Goal: Task Accomplishment & Management: Manage account settings

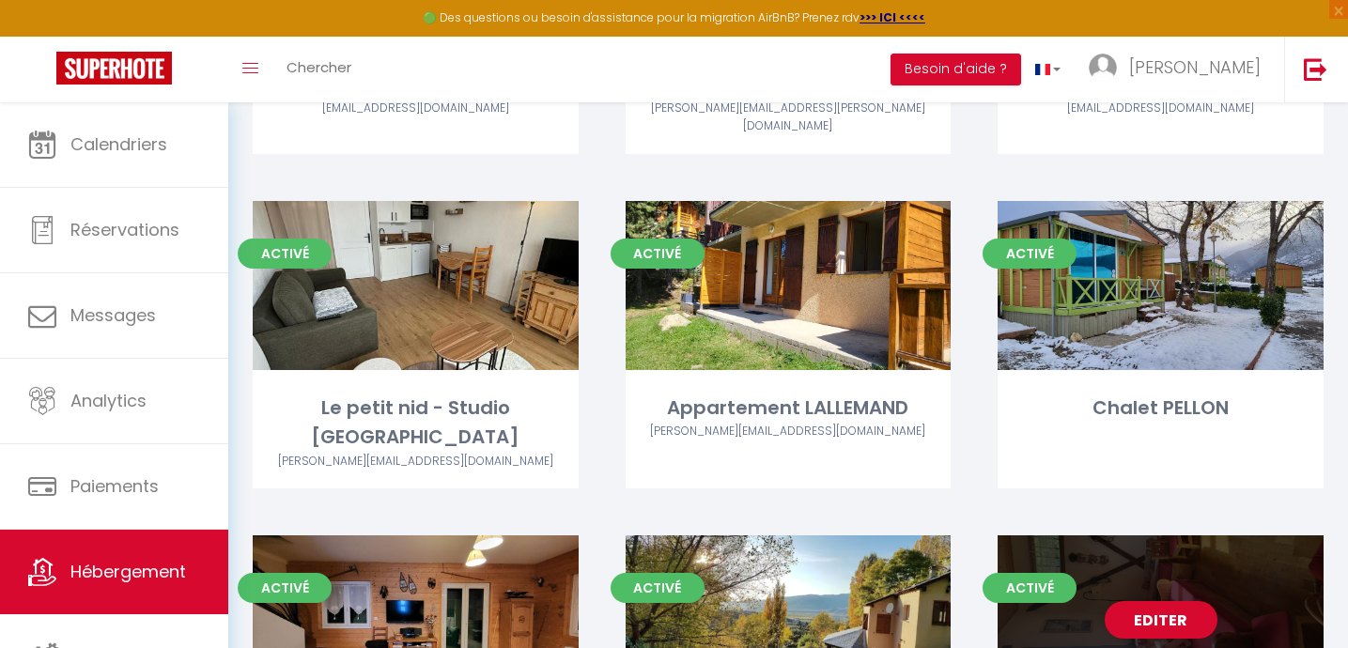
scroll to position [1987, 0]
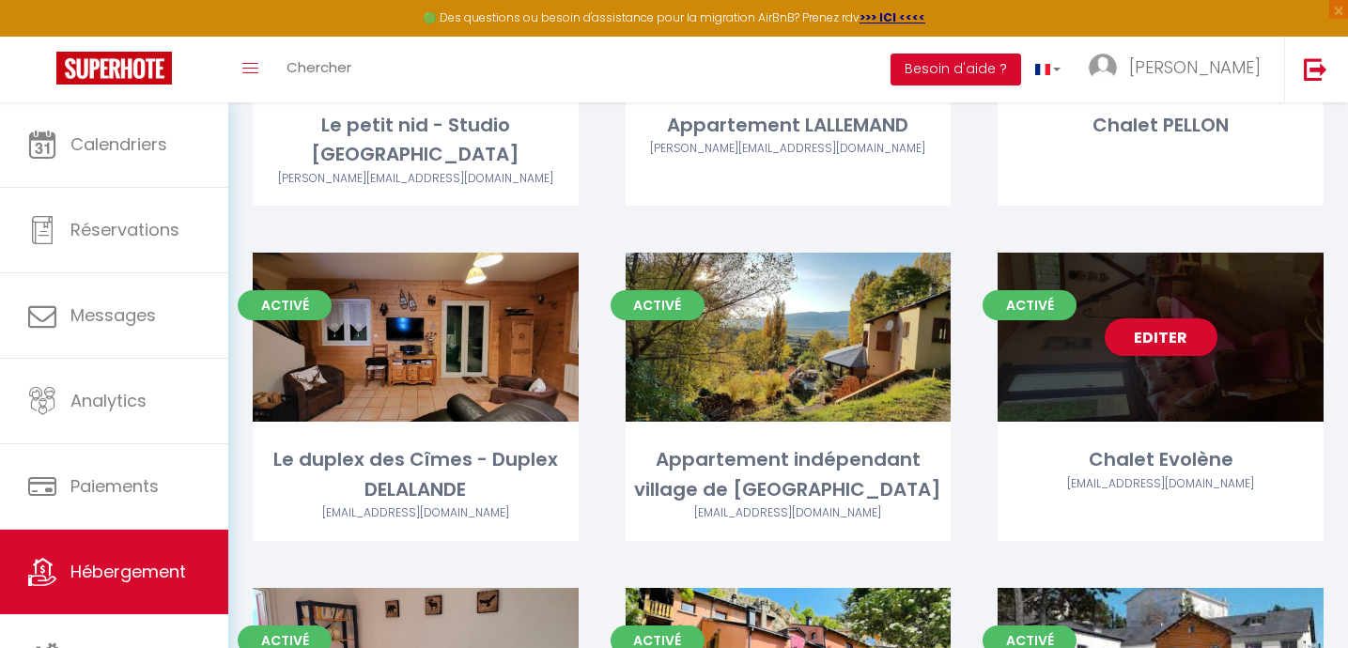
click at [1200, 350] on div "Editer" at bounding box center [1161, 337] width 326 height 169
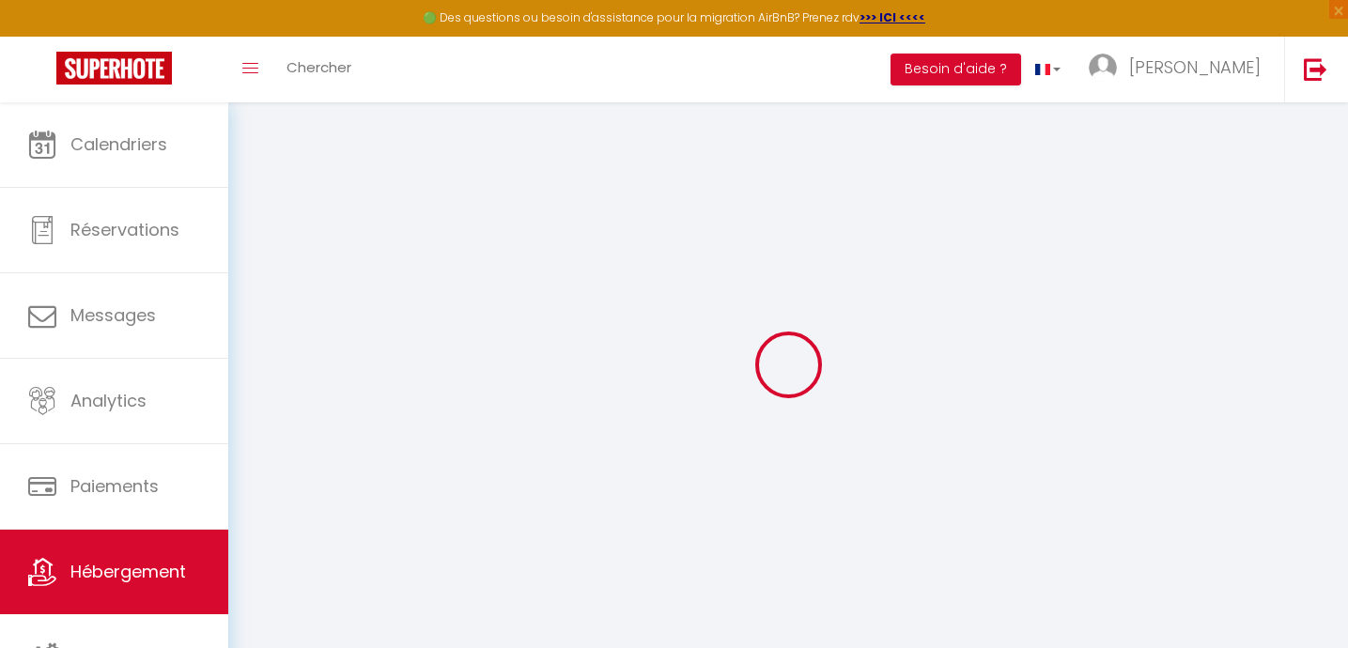
select select
checkbox input "false"
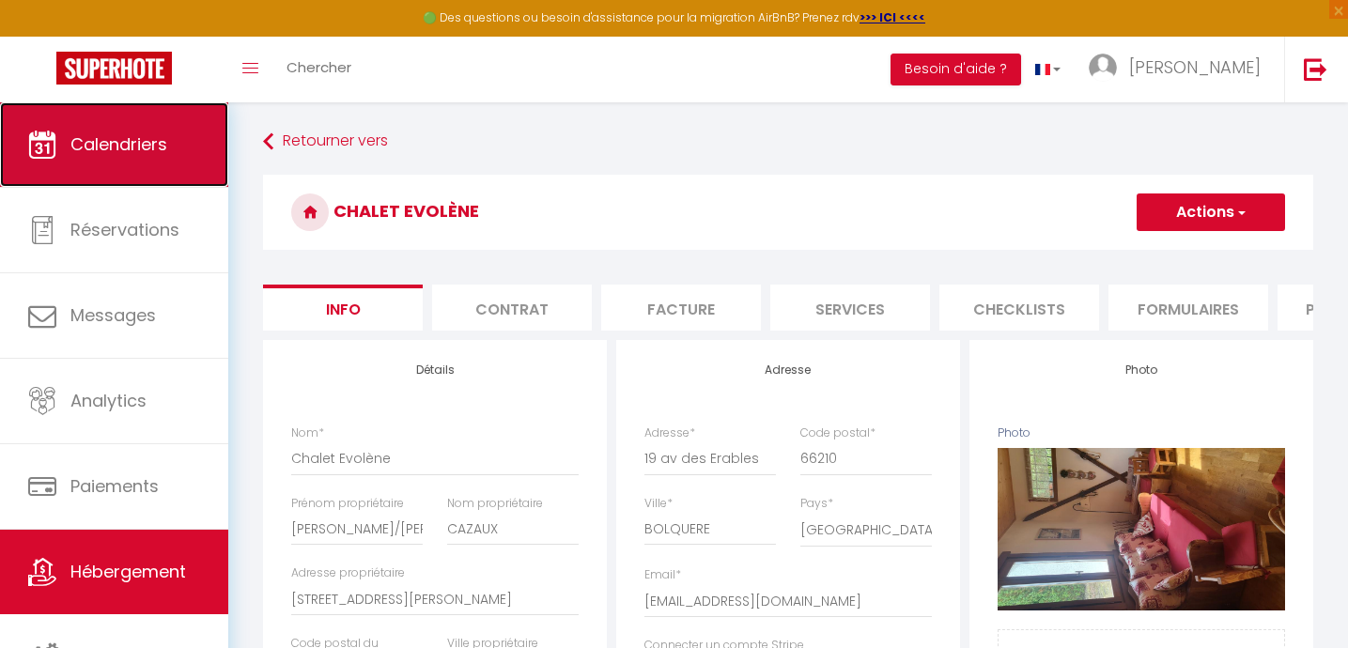
click at [165, 156] on link "Calendriers" at bounding box center [114, 144] width 228 height 85
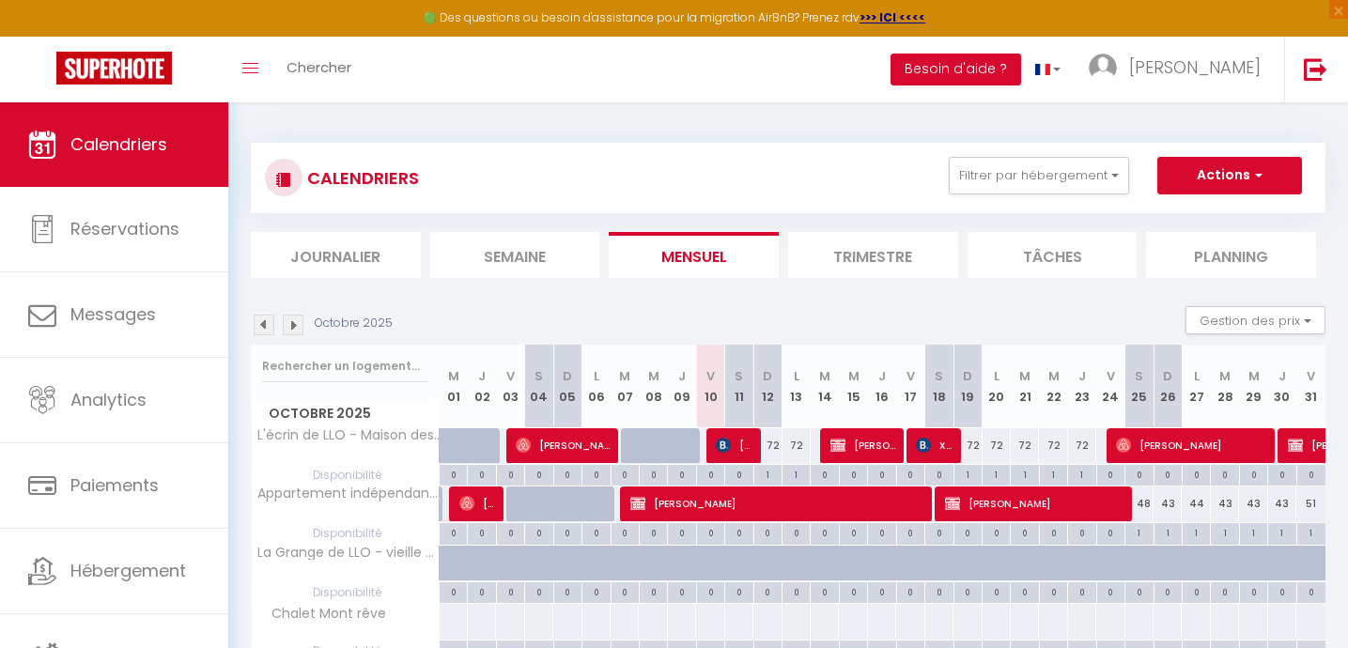
click at [290, 327] on img at bounding box center [293, 325] width 21 height 21
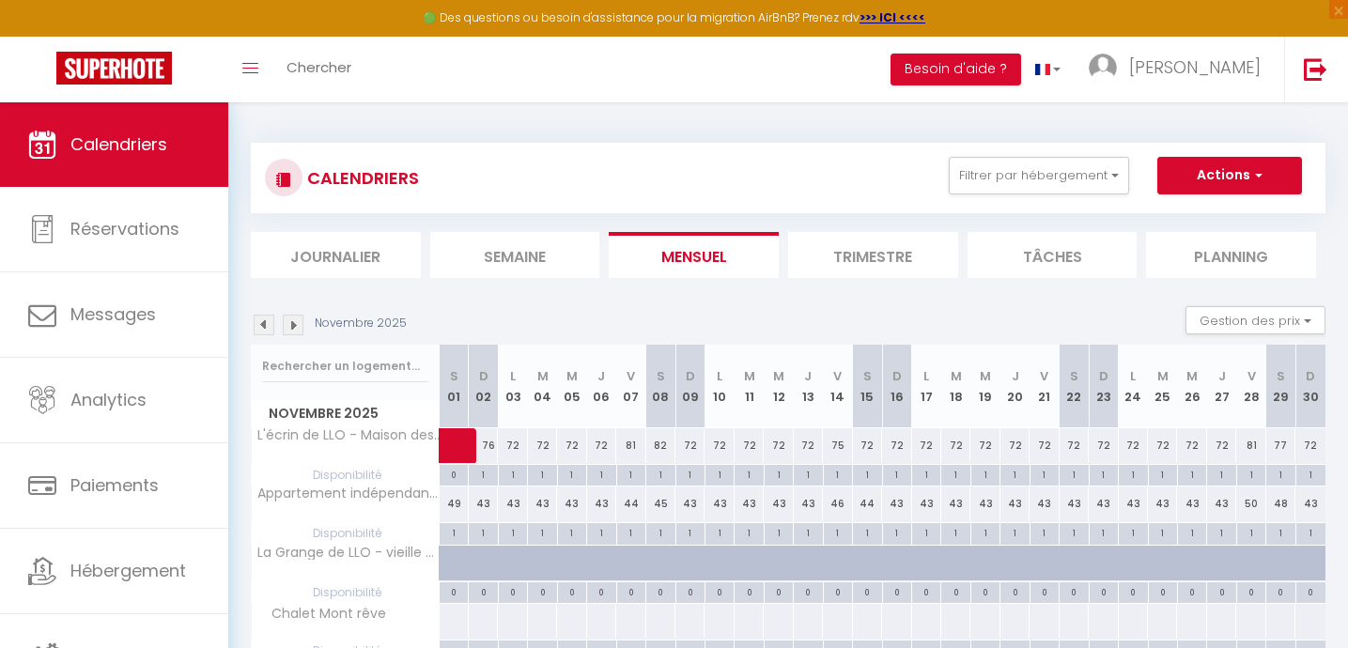
click at [290, 327] on img at bounding box center [293, 325] width 21 height 21
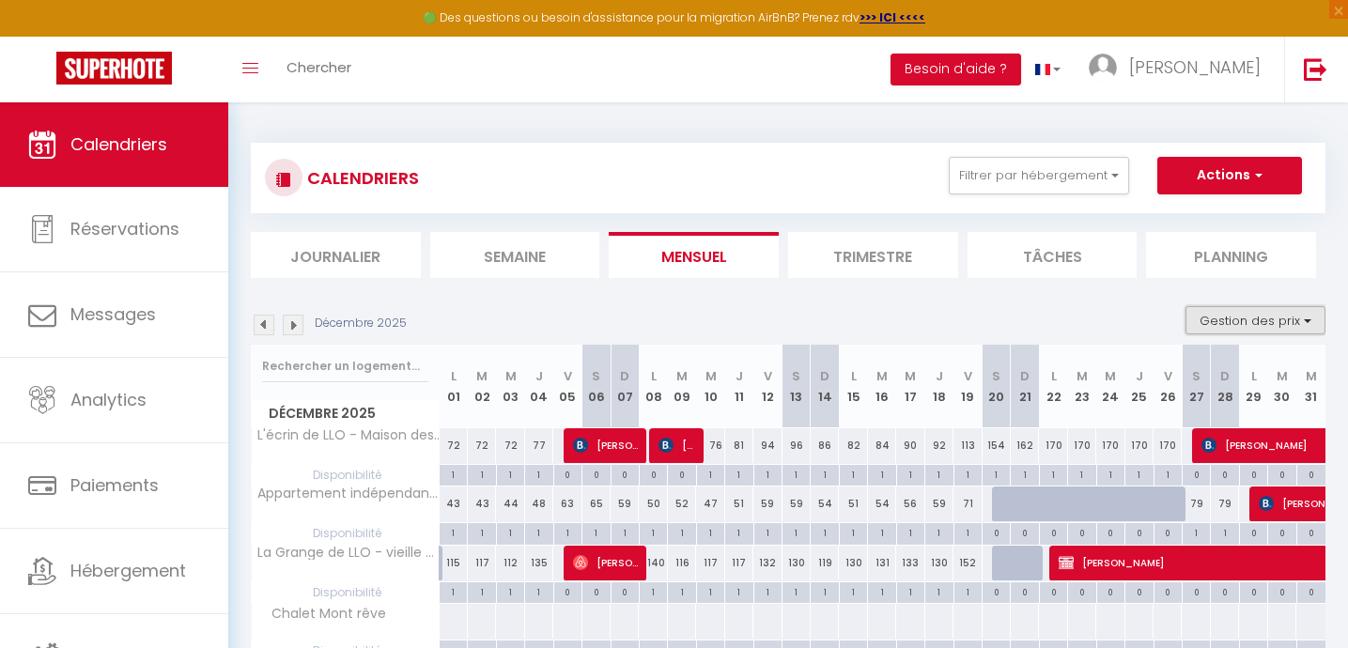
click at [1277, 319] on button "Gestion des prix" at bounding box center [1256, 320] width 140 height 28
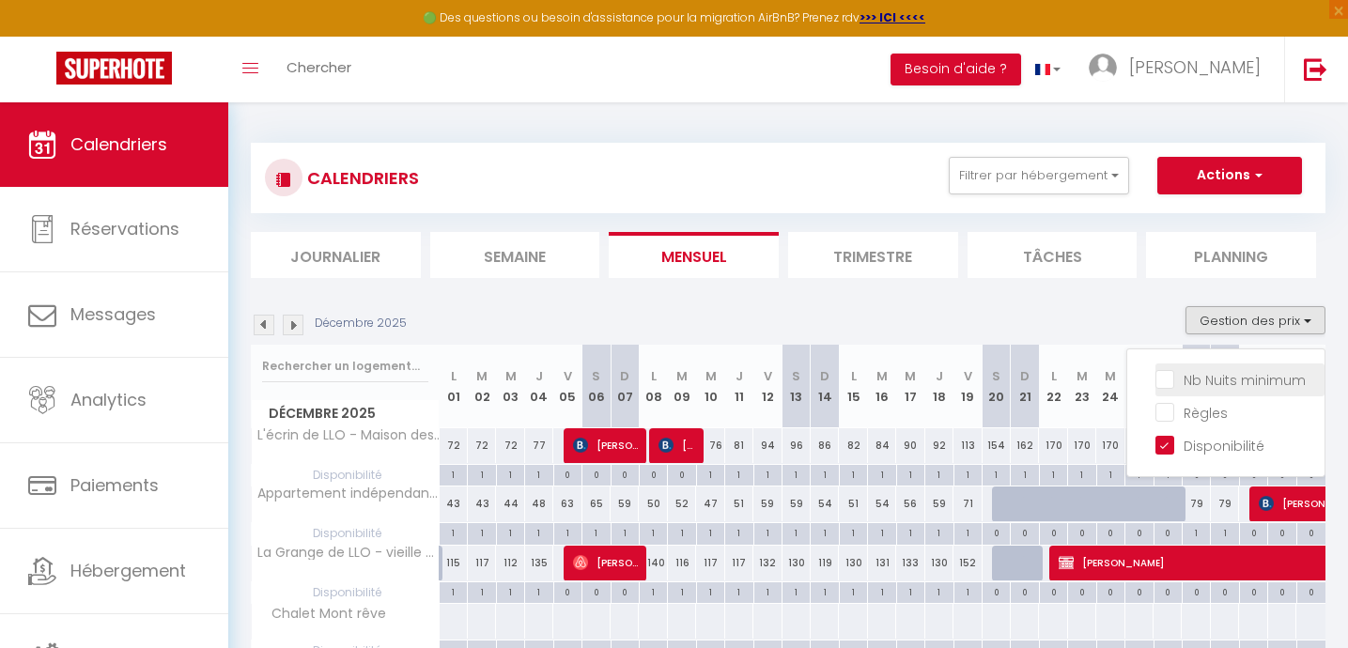
click at [1168, 381] on input "Nb Nuits minimum" at bounding box center [1240, 378] width 169 height 19
checkbox input "true"
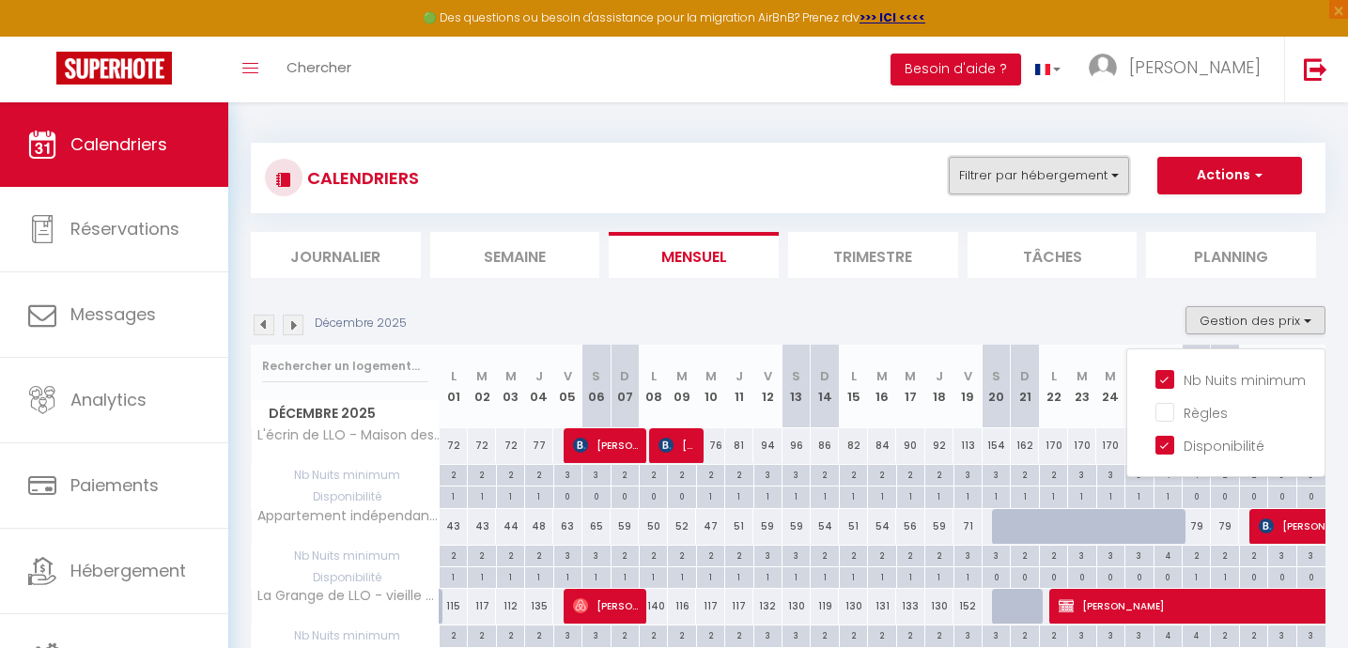
click at [1059, 177] on button "Filtrer par hébergement" at bounding box center [1039, 176] width 180 height 38
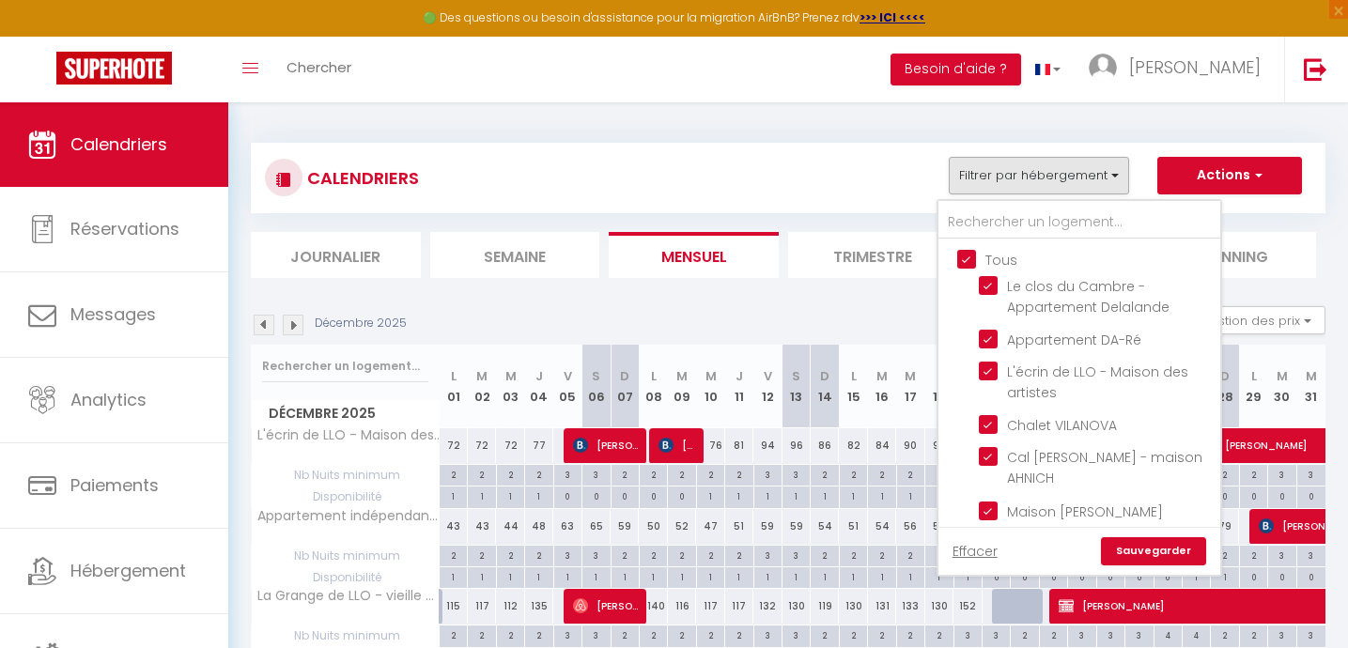
click at [967, 257] on input "Tous" at bounding box center [1098, 258] width 282 height 19
checkbox input "false"
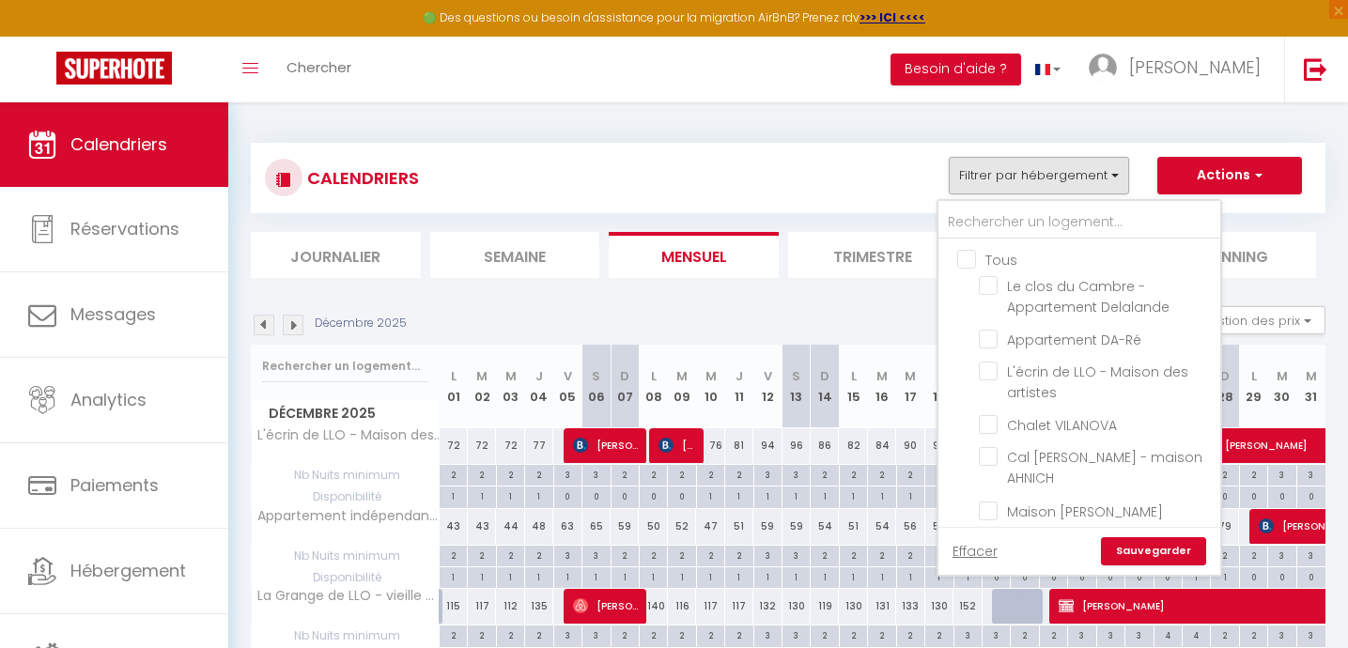
checkbox input "false"
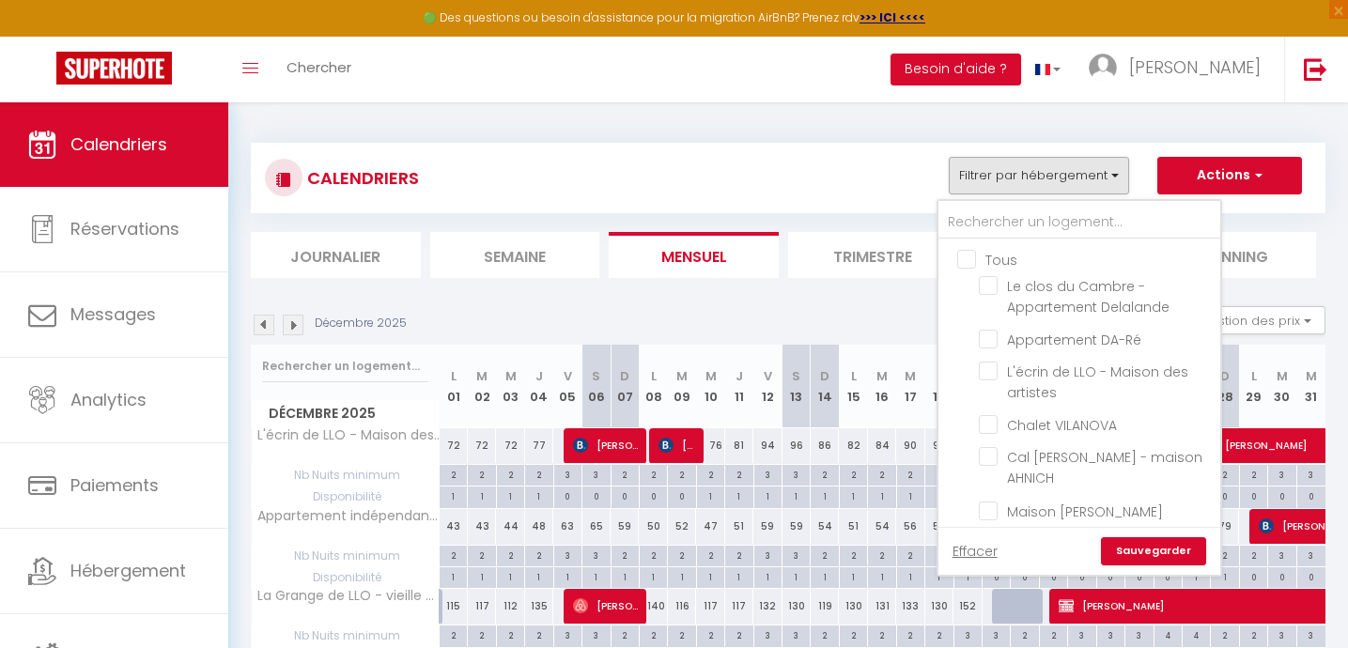
checkbox input "false"
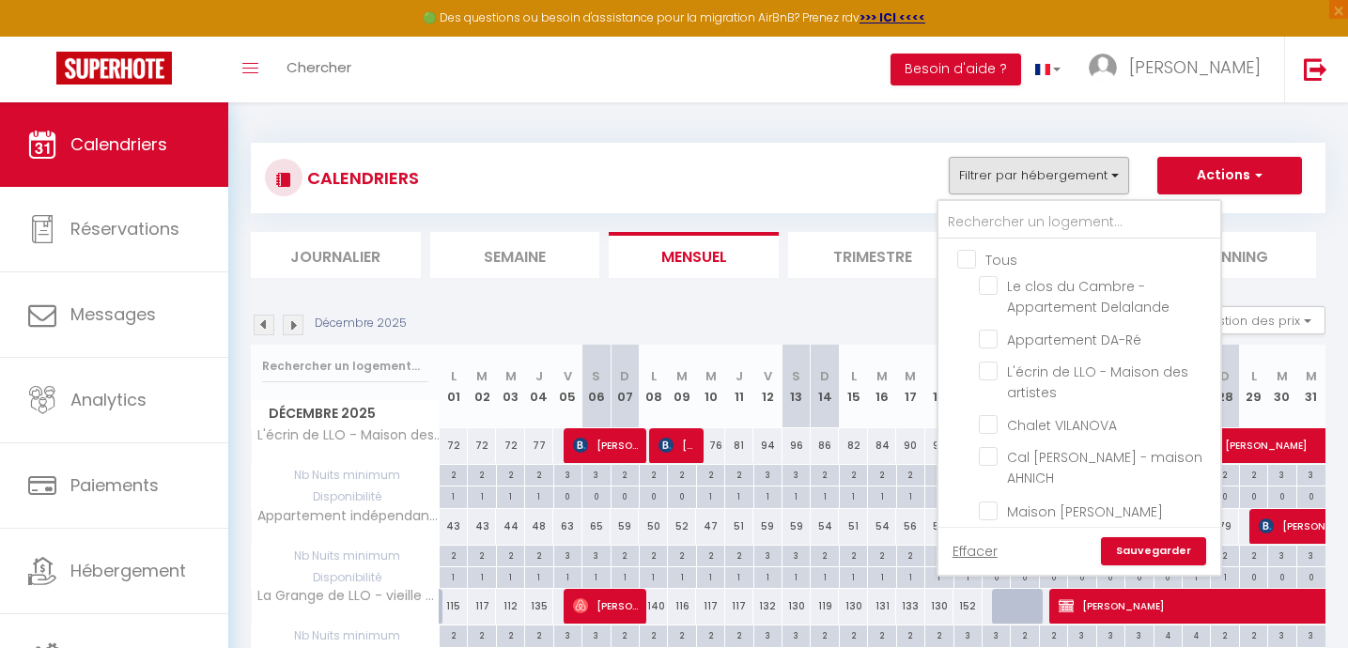
checkbox input "false"
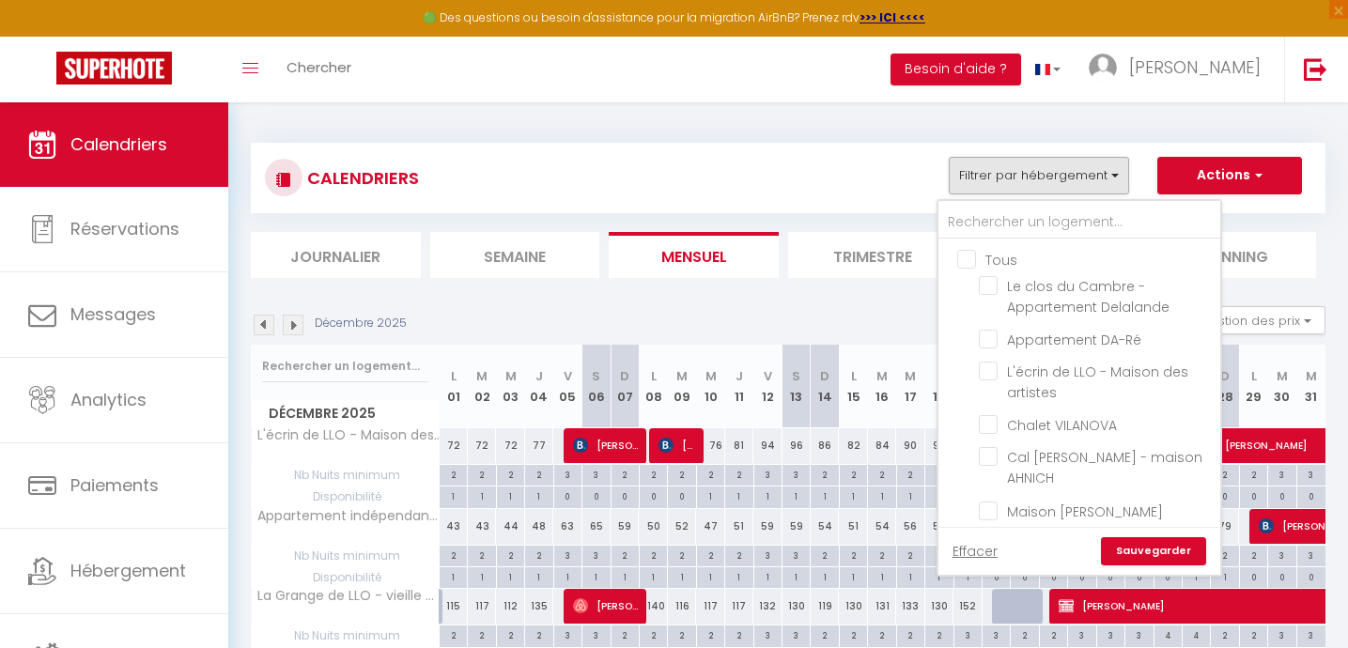
checkbox input "false"
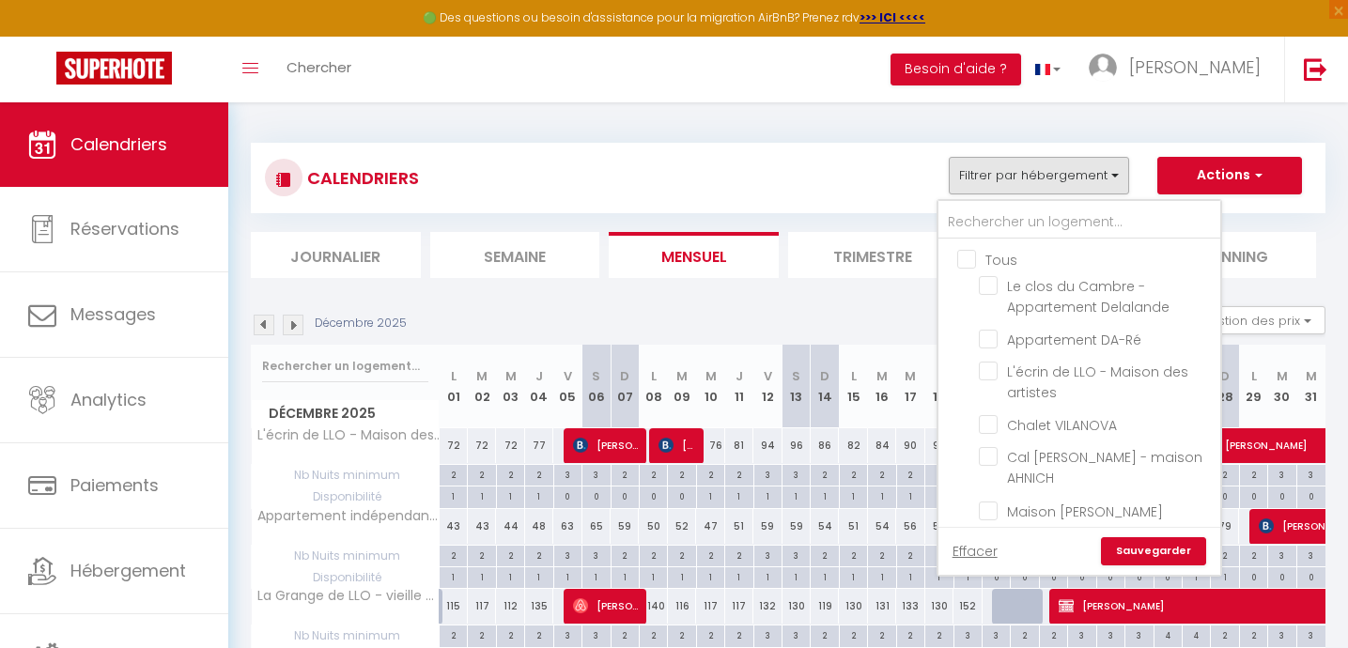
checkbox input "false"
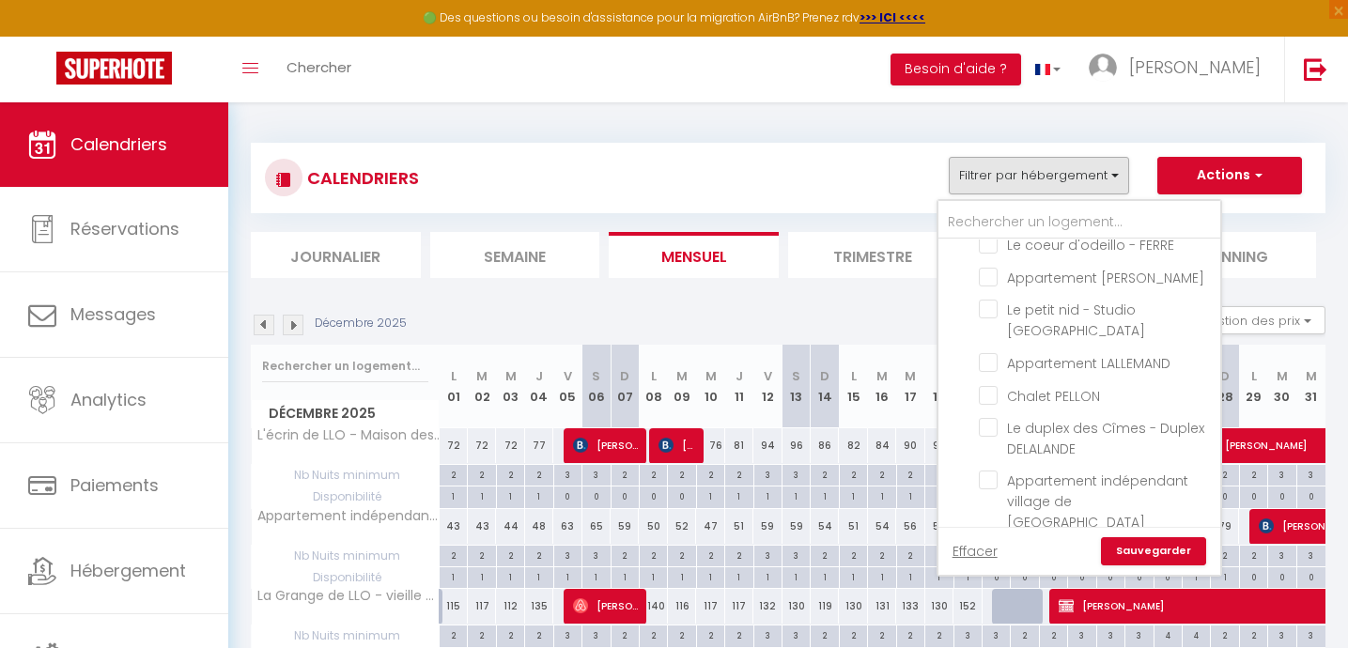
scroll to position [582, 0]
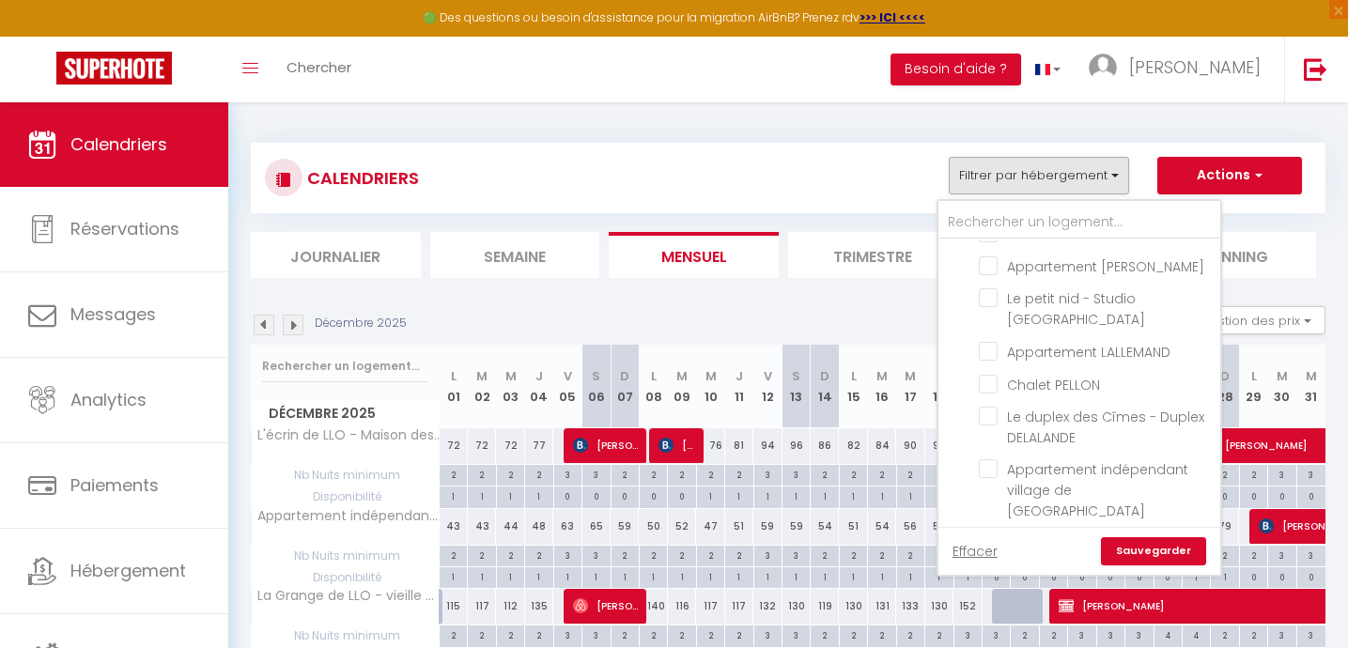
click at [992, 533] on input "Chalet Evolène" at bounding box center [1096, 542] width 235 height 19
checkbox input "true"
click at [1179, 550] on link "Sauvegarder" at bounding box center [1153, 551] width 105 height 28
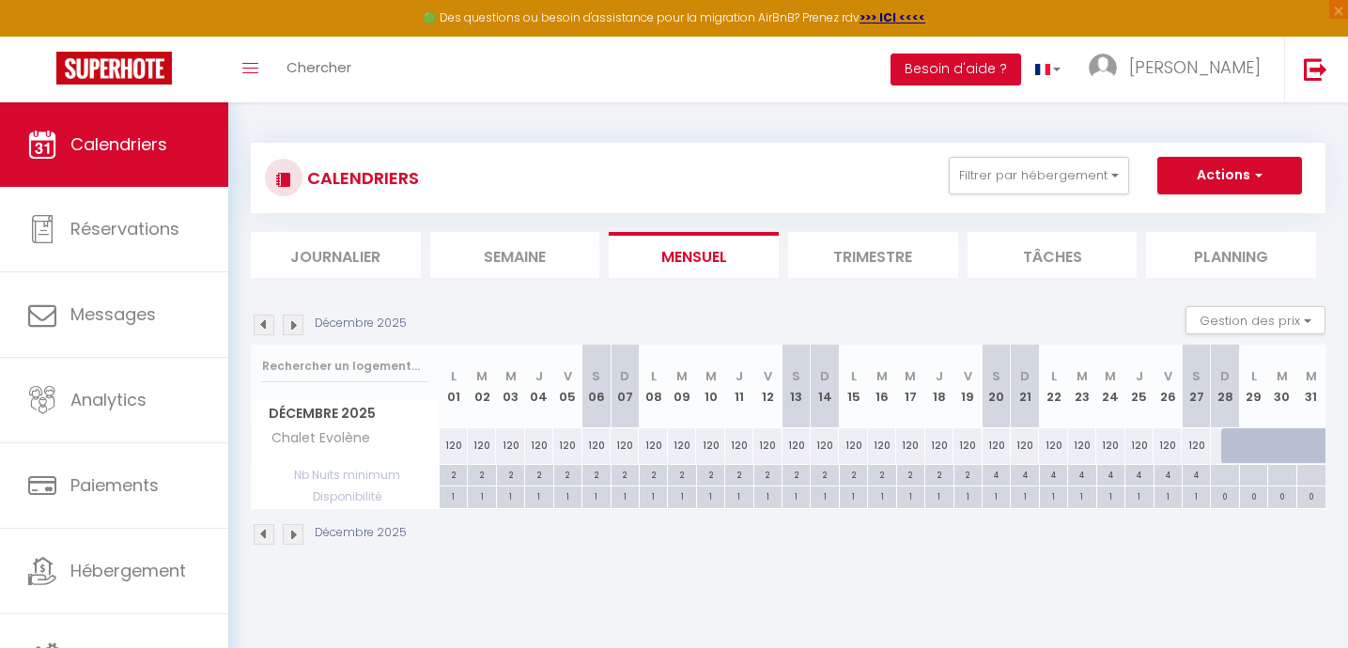
click at [997, 475] on div "4" at bounding box center [996, 474] width 27 height 18
type input "4"
type input "Sam 20 Décembre 2025"
type input "Dim 21 Décembre 2025"
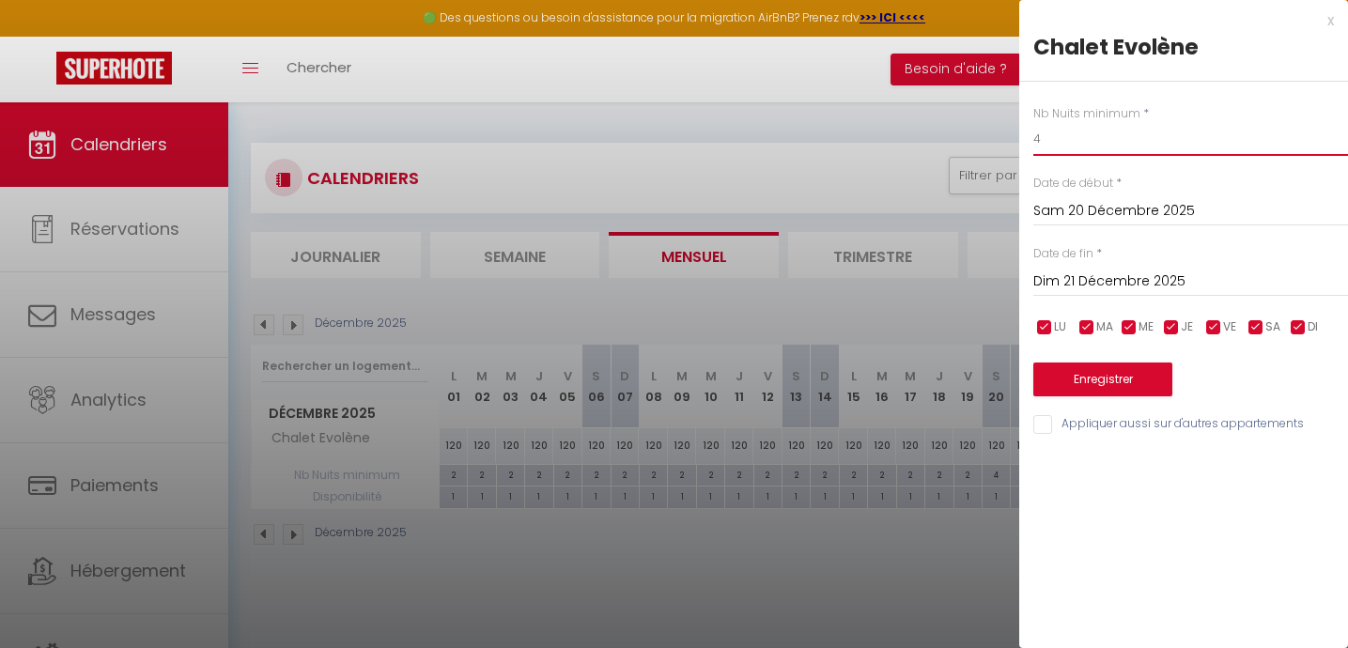
click at [1052, 143] on input "4" at bounding box center [1191, 139] width 315 height 34
type input "5"
click at [1066, 279] on input "Dim 21 Décembre 2025" at bounding box center [1191, 282] width 315 height 24
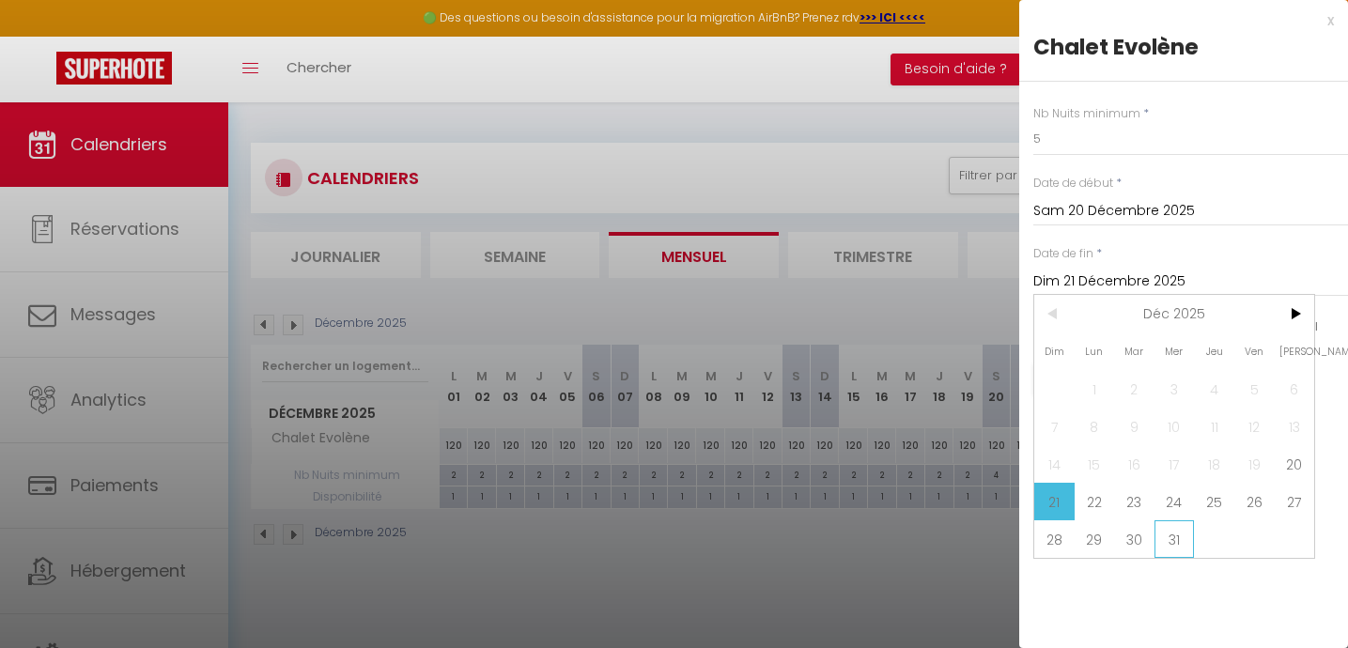
click at [1180, 541] on span "31" at bounding box center [1175, 540] width 40 height 38
type input "Mer 31 Décembre 2025"
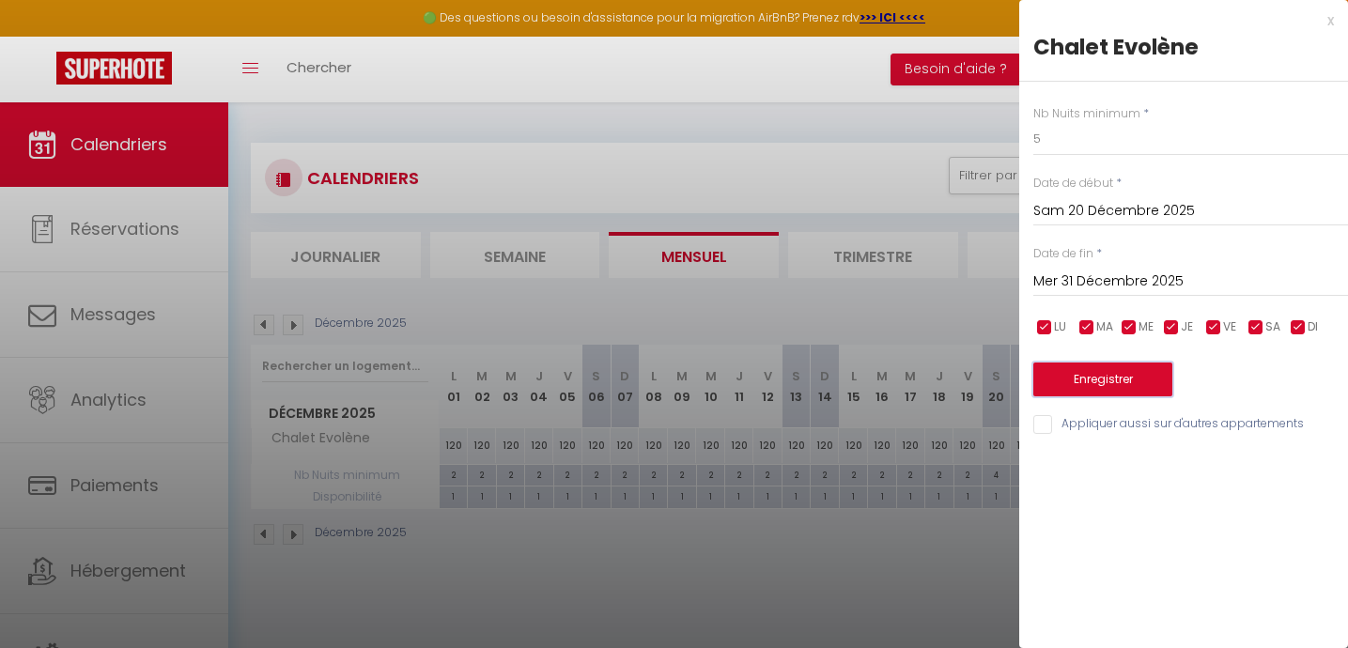
click at [1115, 383] on button "Enregistrer" at bounding box center [1103, 380] width 139 height 34
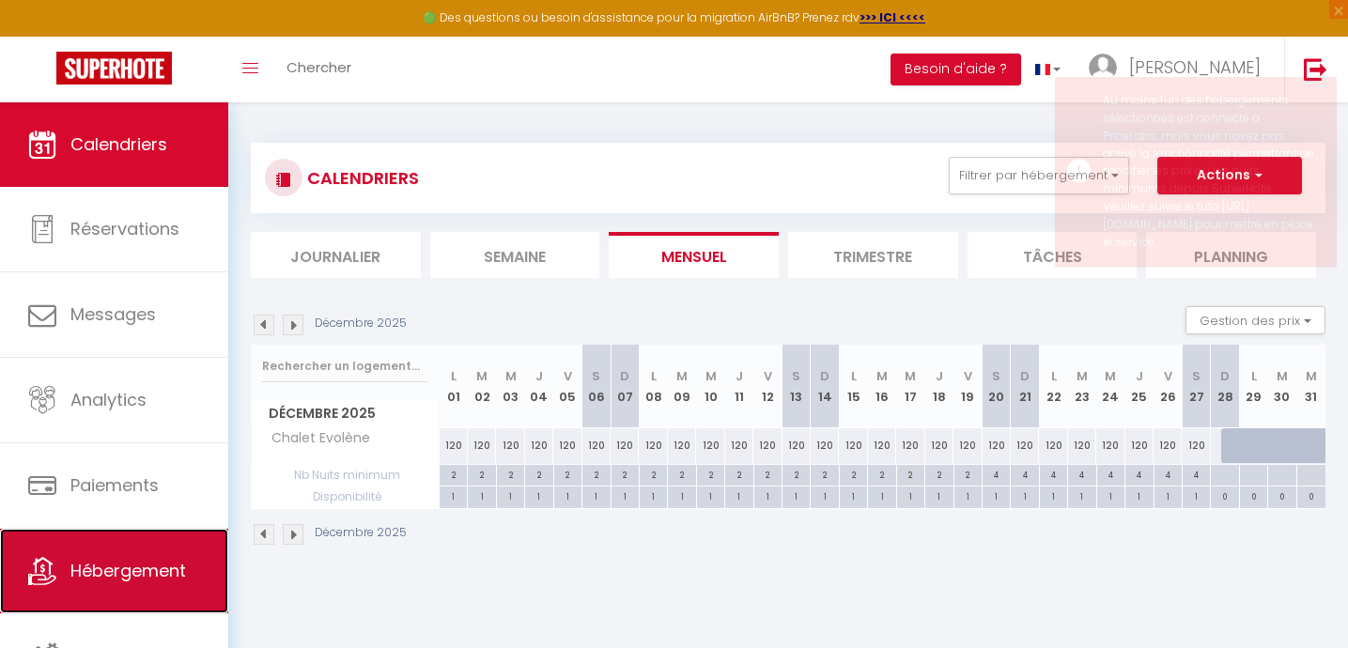
click at [98, 565] on span "Hébergement" at bounding box center [128, 570] width 116 height 23
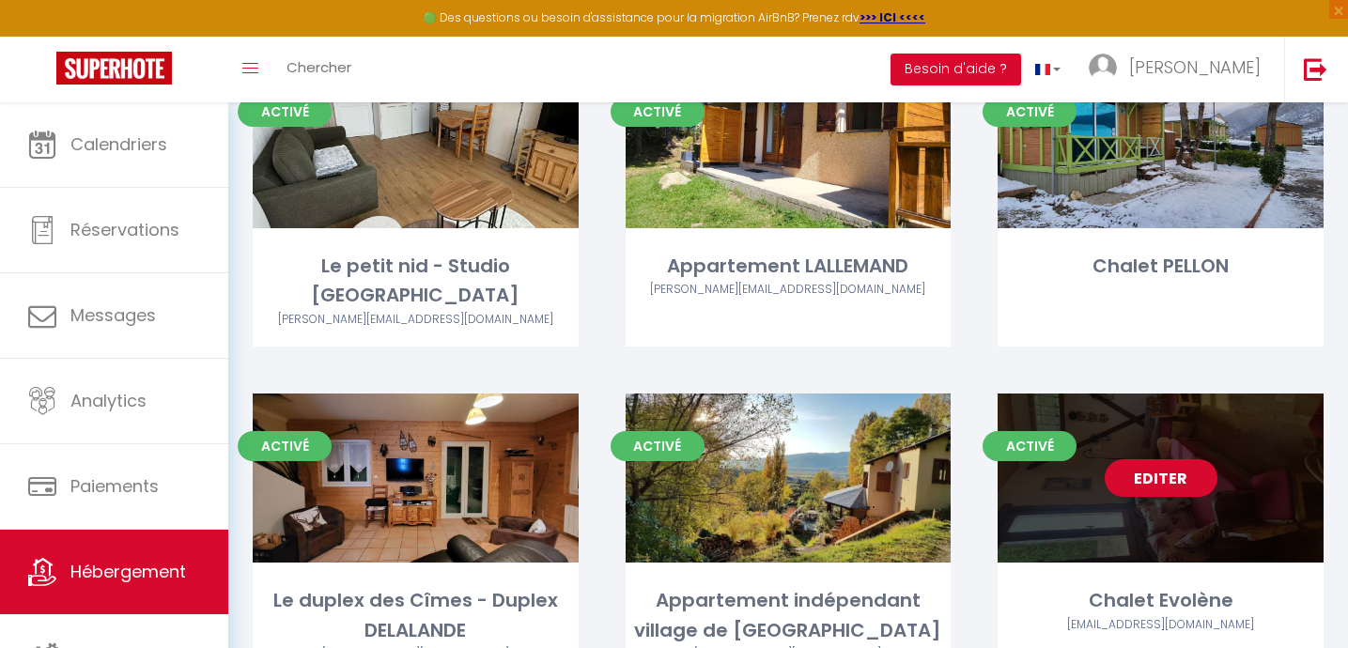
scroll to position [1850, 0]
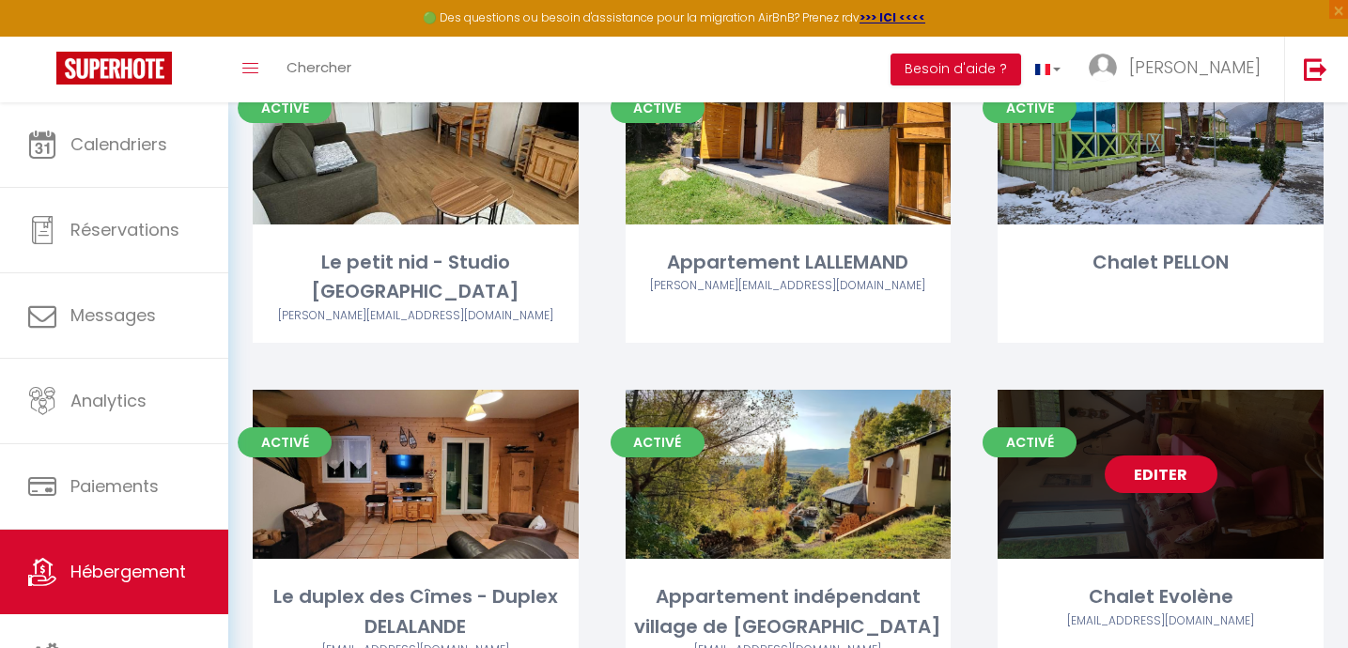
click at [1171, 456] on link "Editer" at bounding box center [1161, 475] width 113 height 38
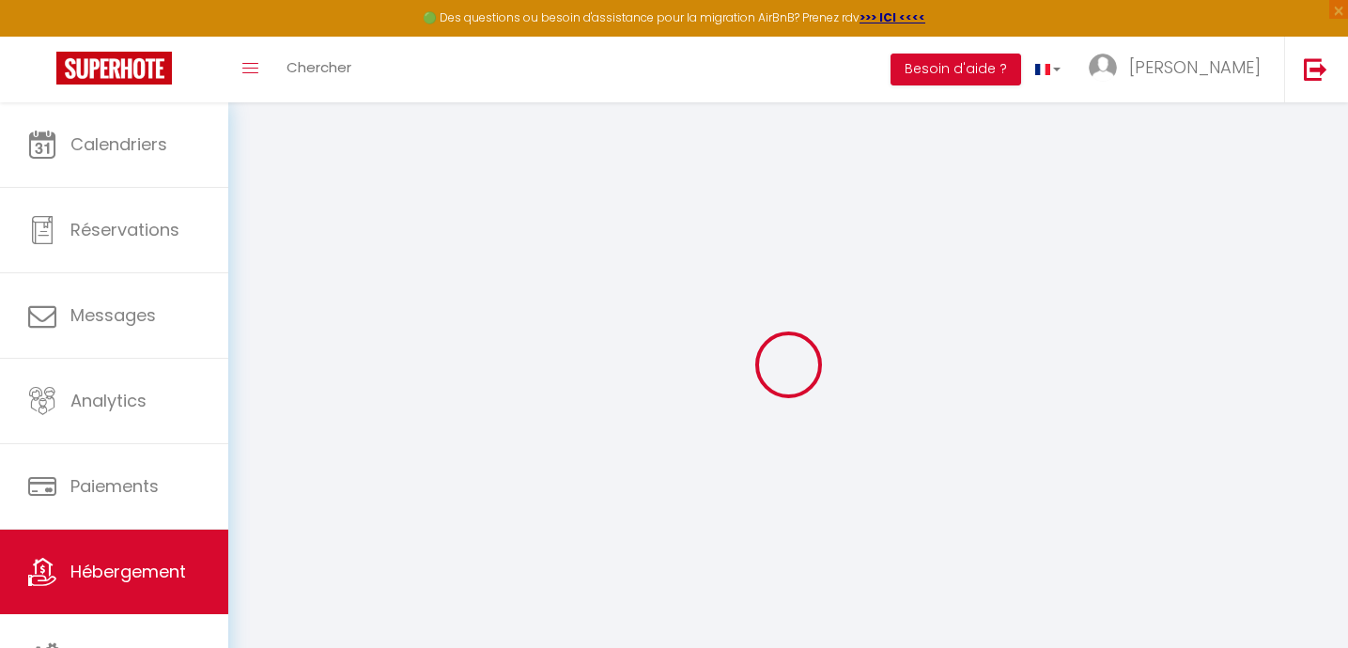
select select
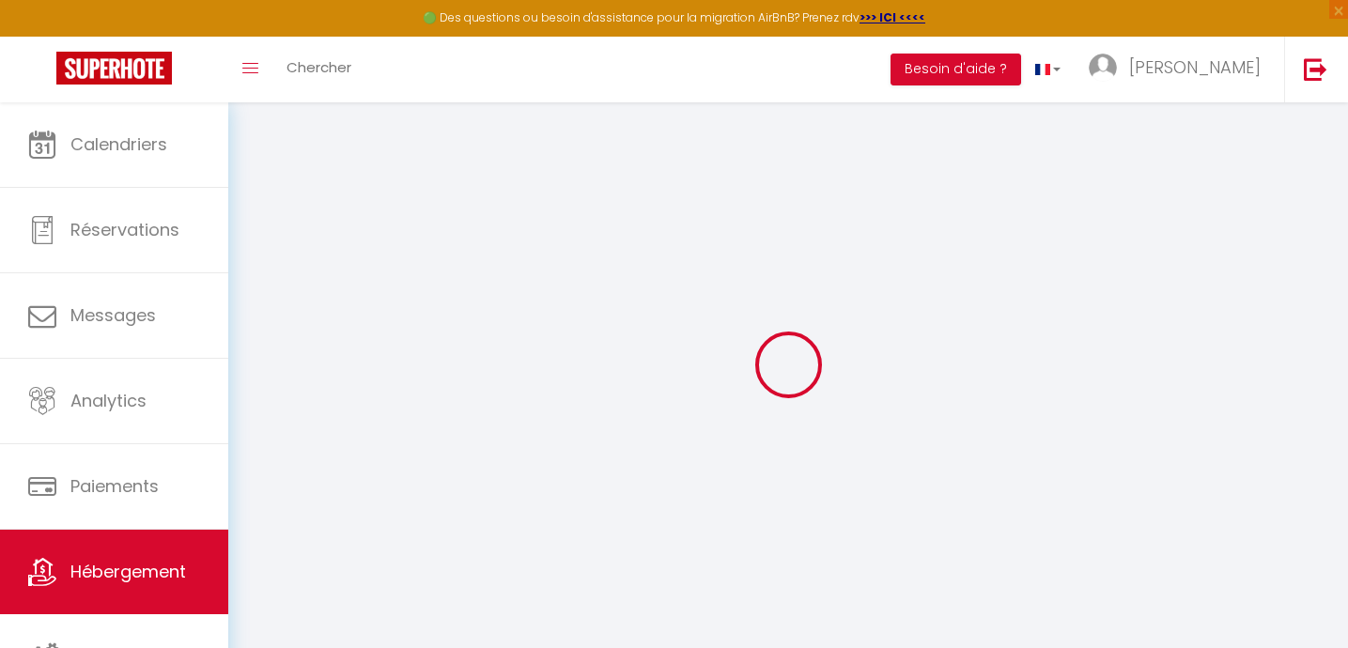
select select
checkbox input "false"
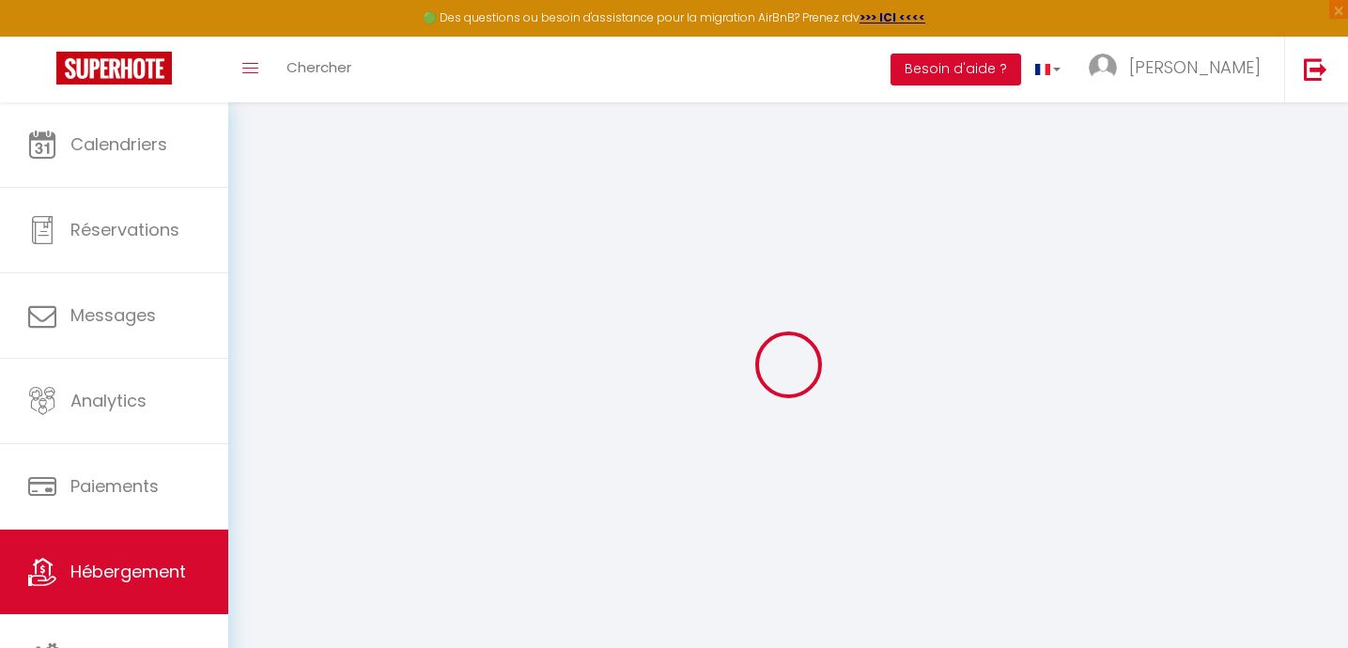
select select
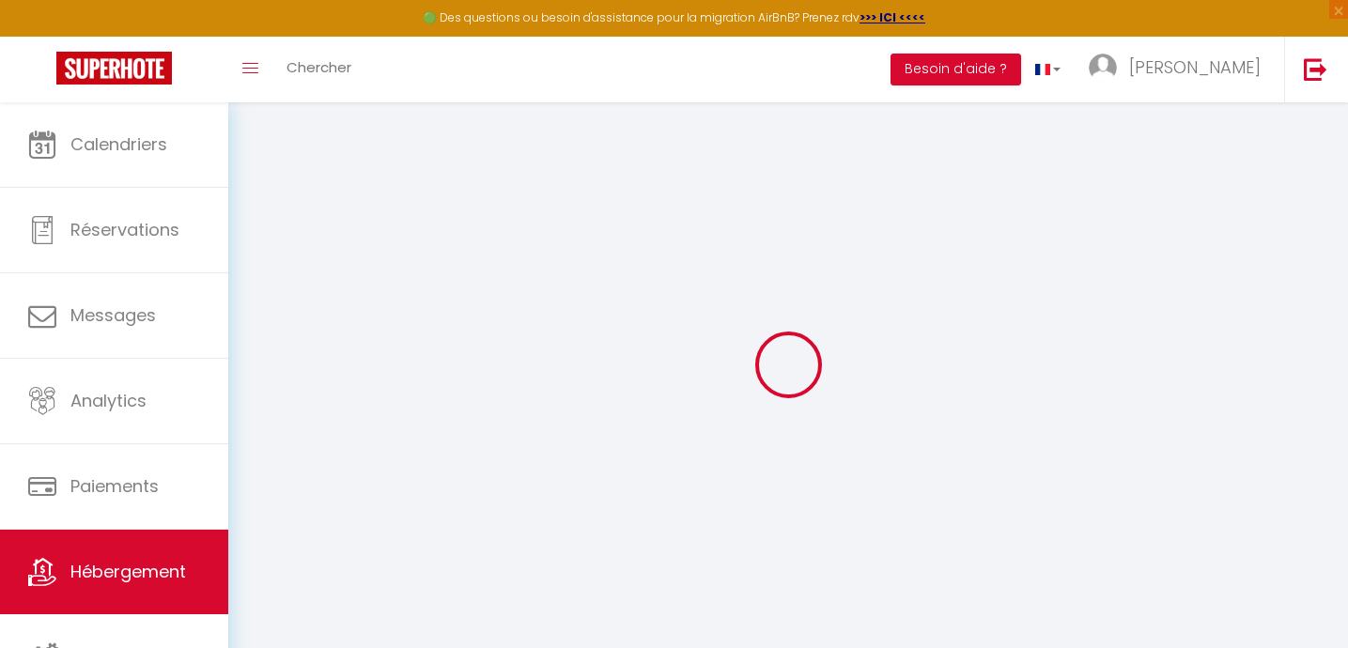
select select
checkbox input "false"
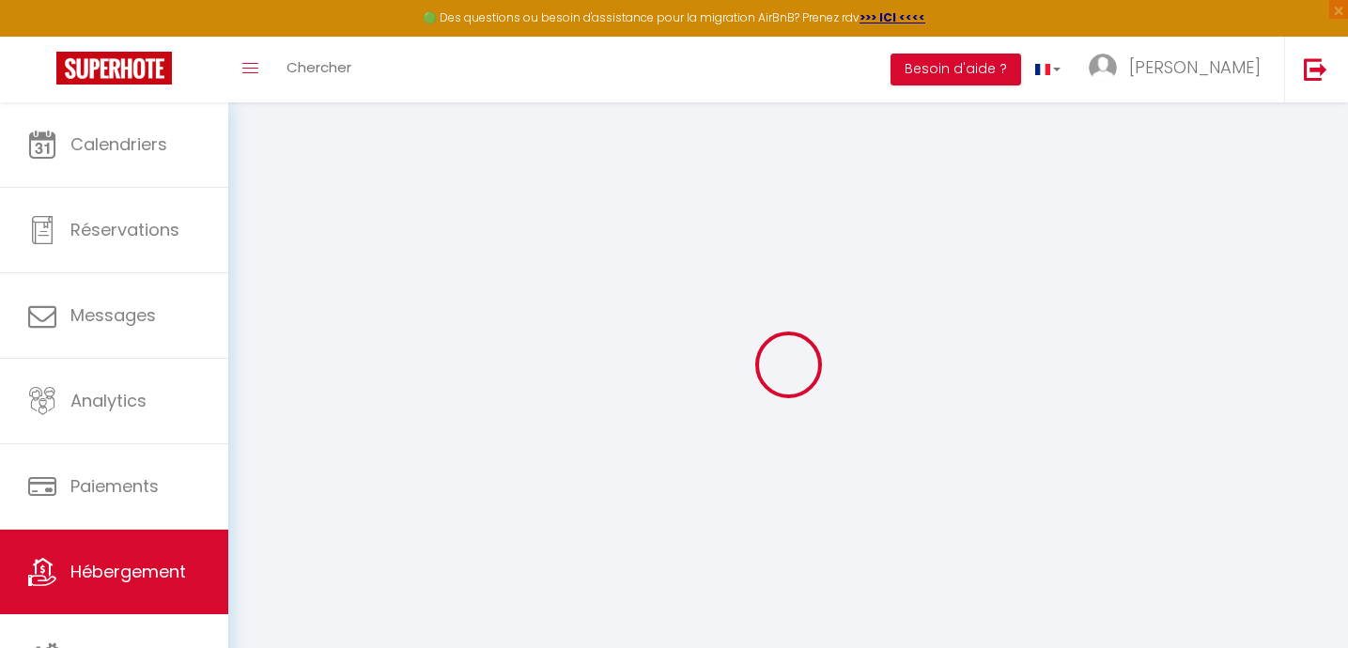
checkbox input "false"
select select
type input "Chalet Evolène"
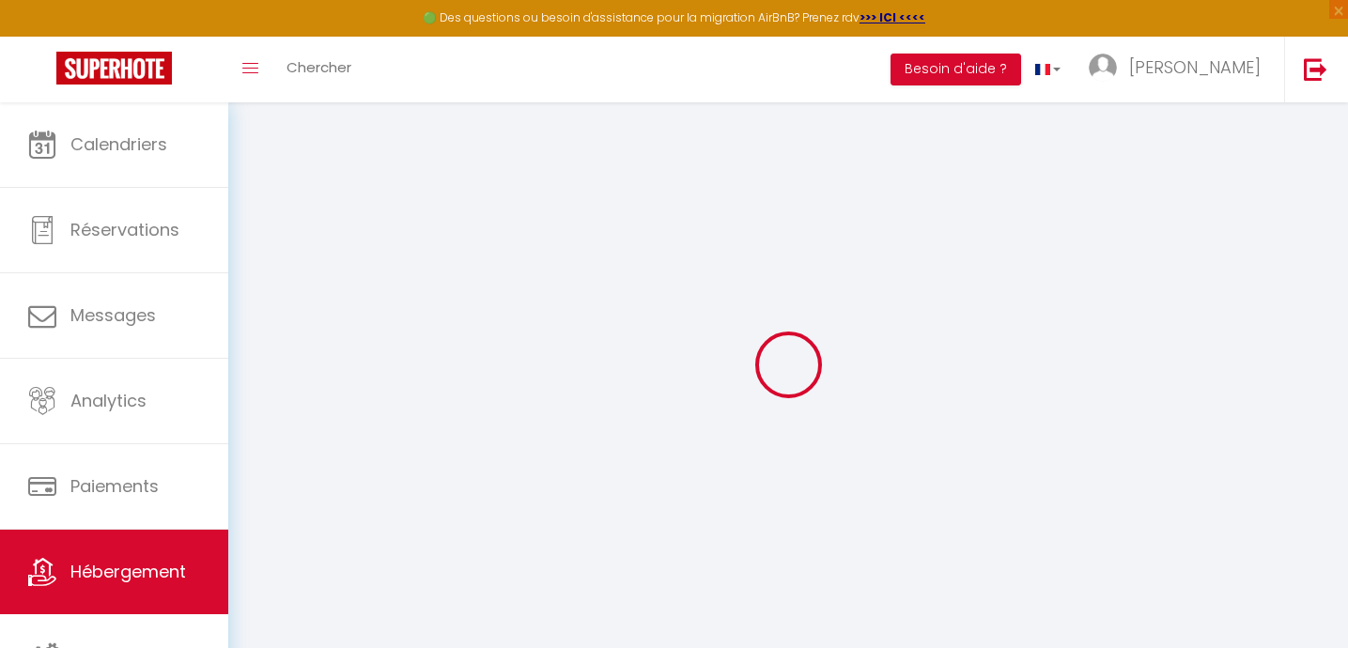
type input "[PERSON_NAME]/[PERSON_NAME]"
type input "CAZAUX"
type input "[STREET_ADDRESS][PERSON_NAME]"
type input "31500"
type input "[GEOGRAPHIC_DATA]"
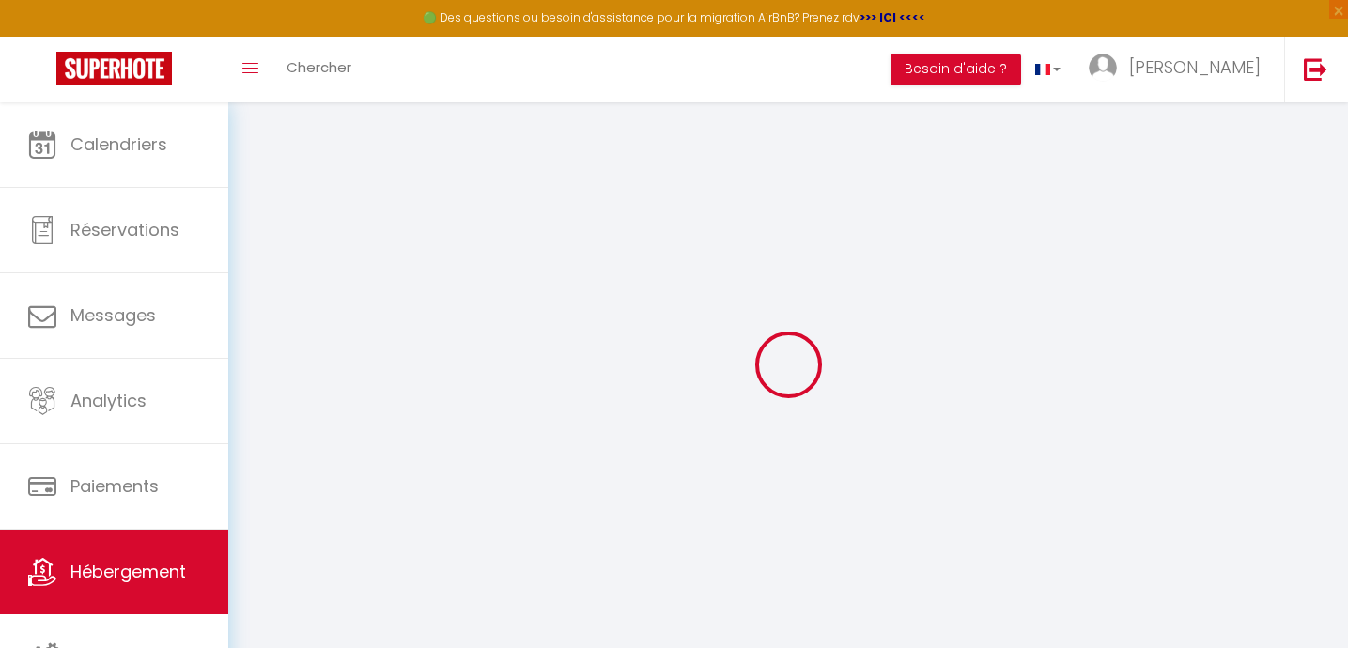
select select "houses"
select select "5"
select select "2"
type input "100"
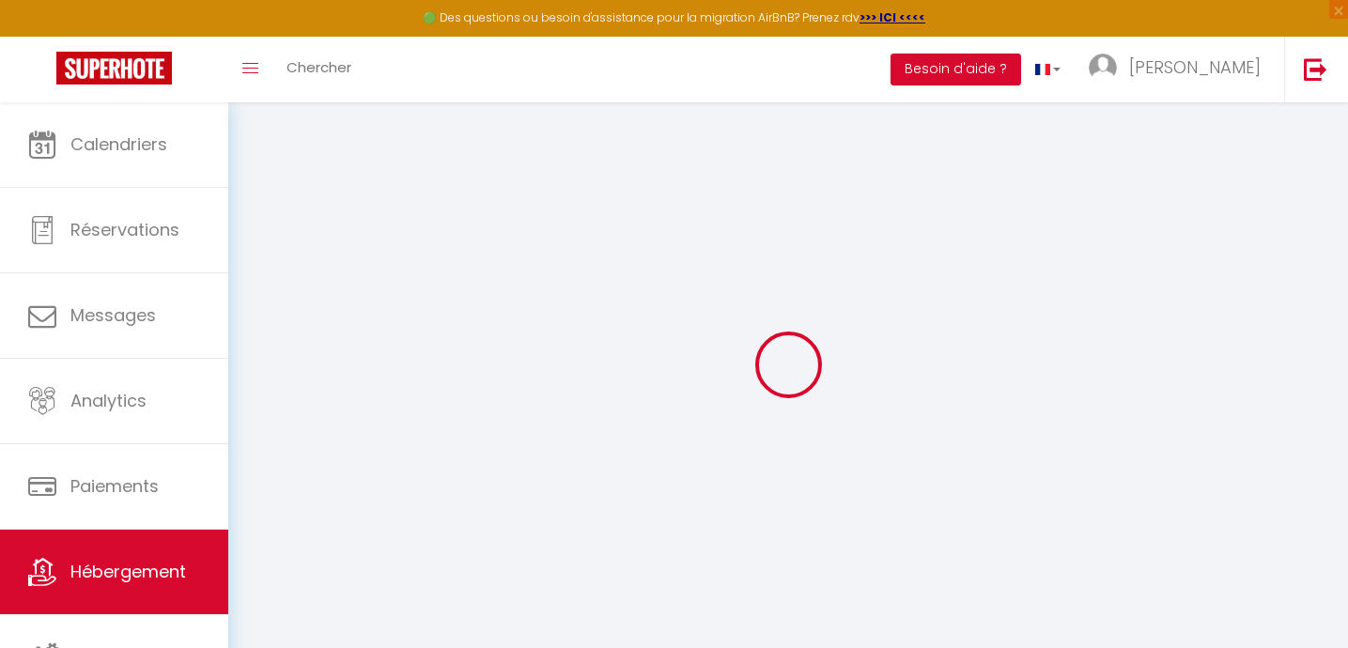
type input "60"
select select
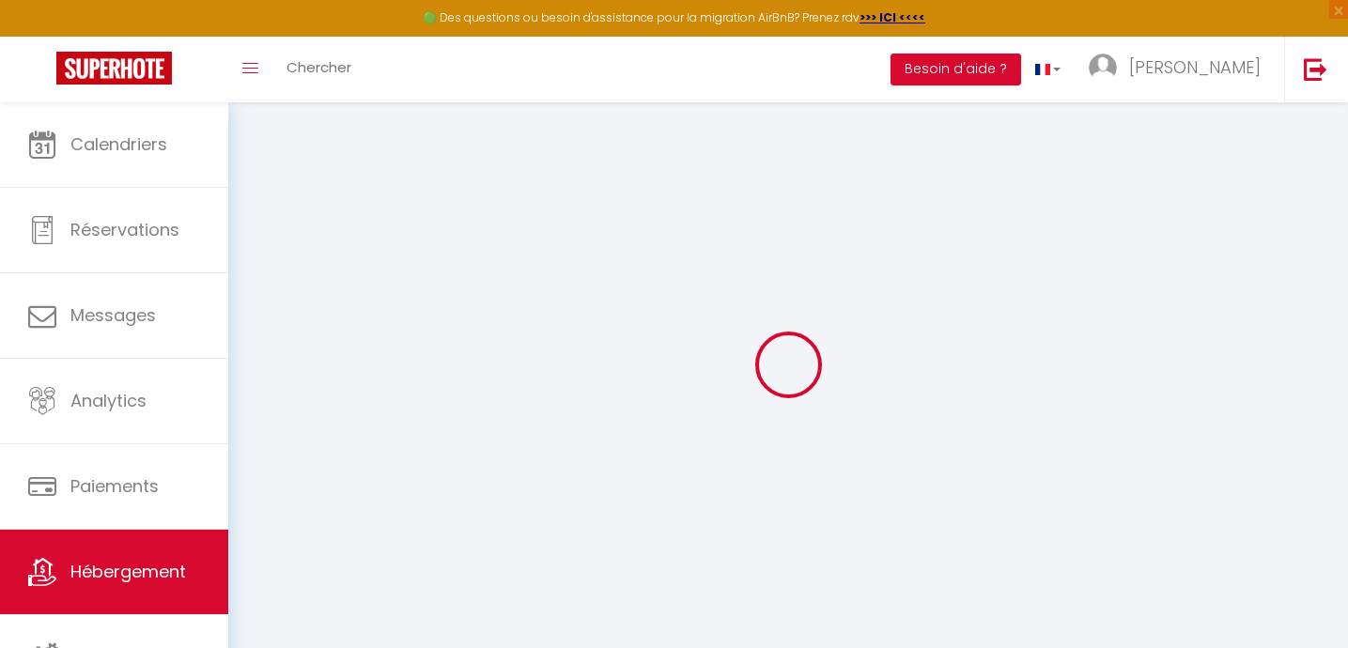
select select
type input "19 av des Erables"
type input "66210"
type input "BOLQUERE"
type input "[EMAIL_ADDRESS][DOMAIN_NAME]"
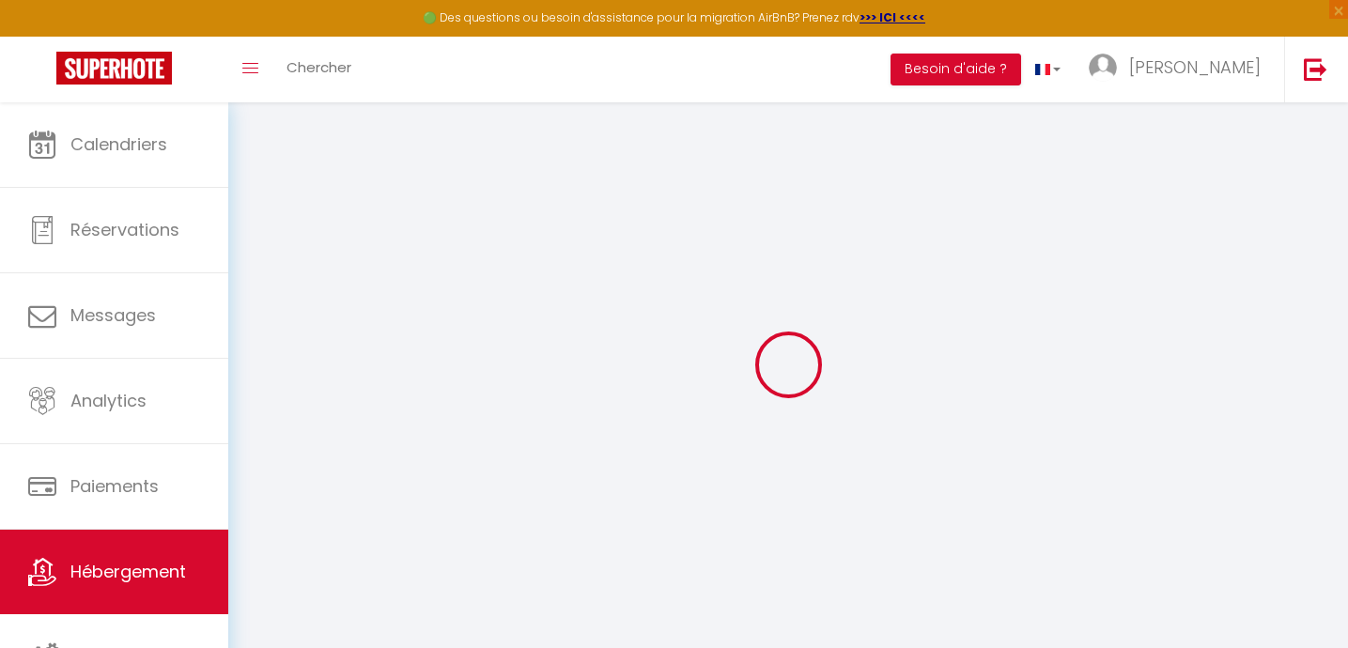
select select
checkbox input "false"
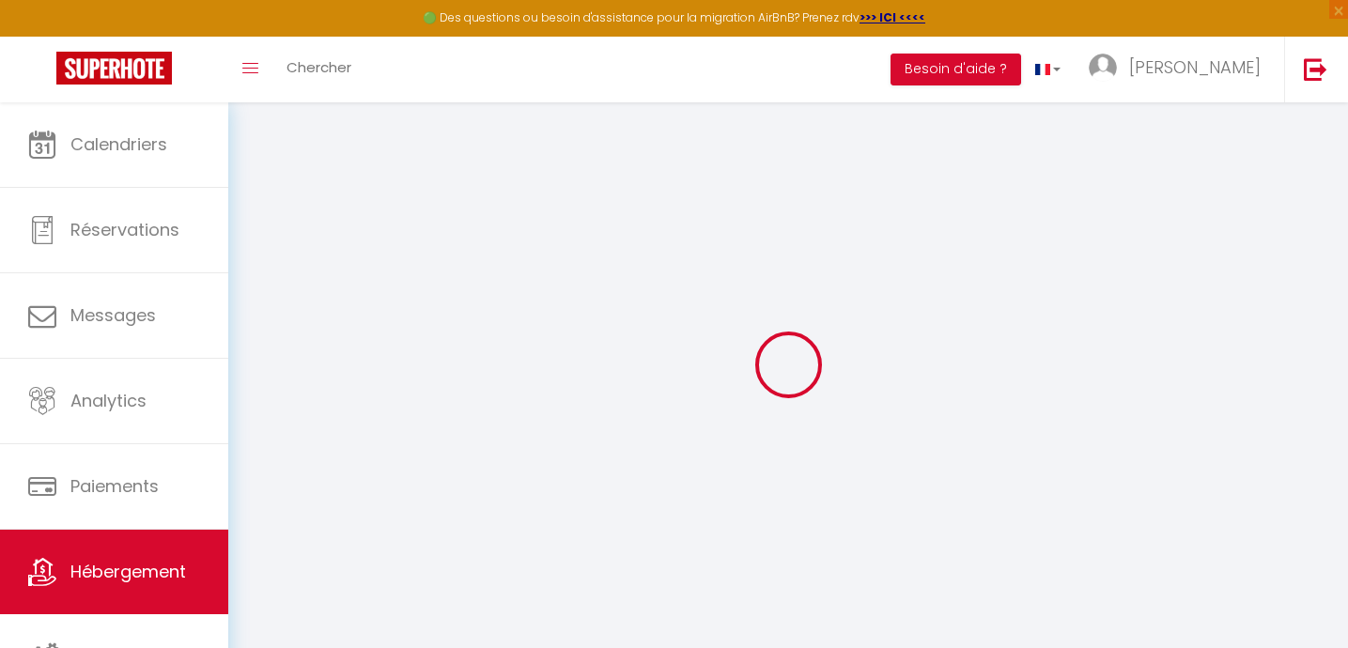
type input "22"
type input "0"
select select
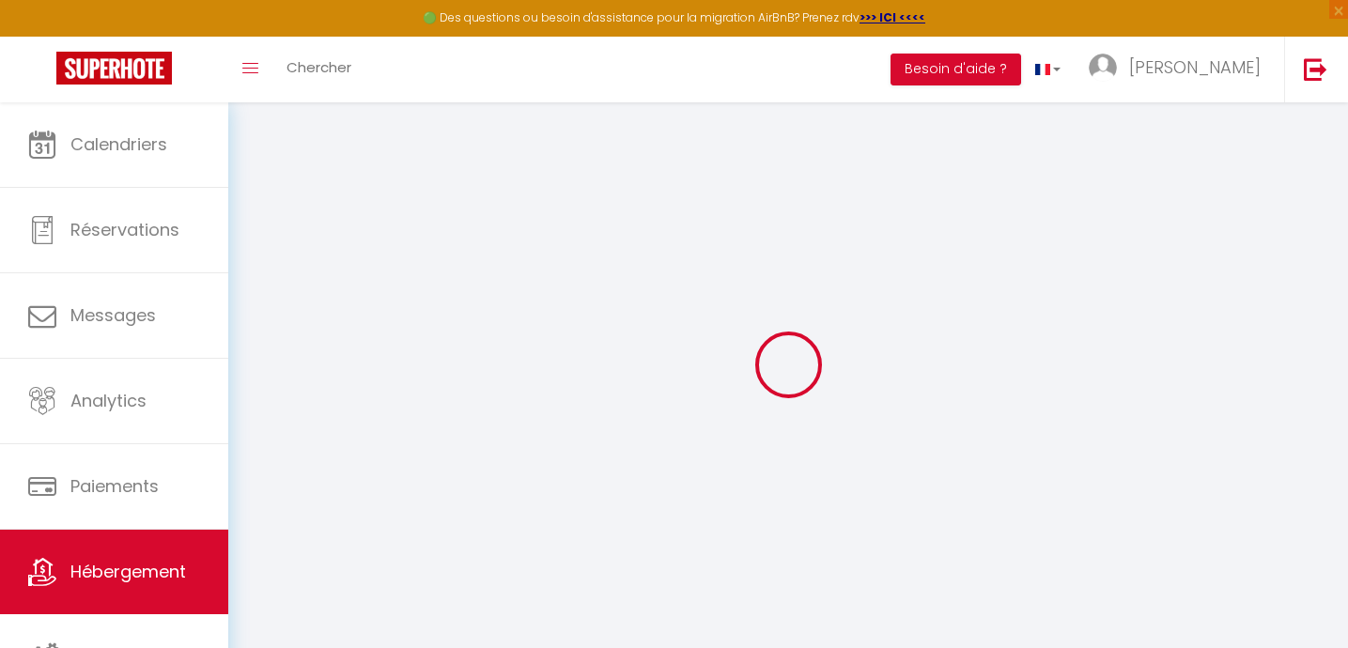
select select
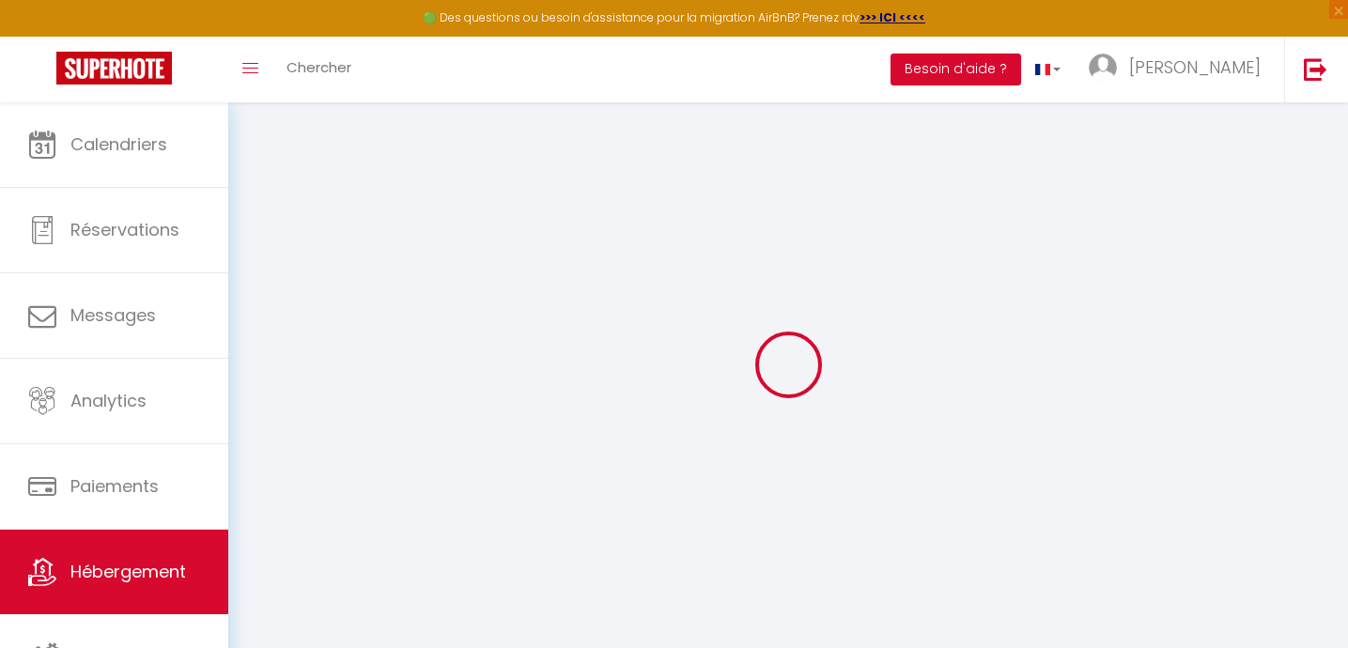
checkbox input "false"
select select
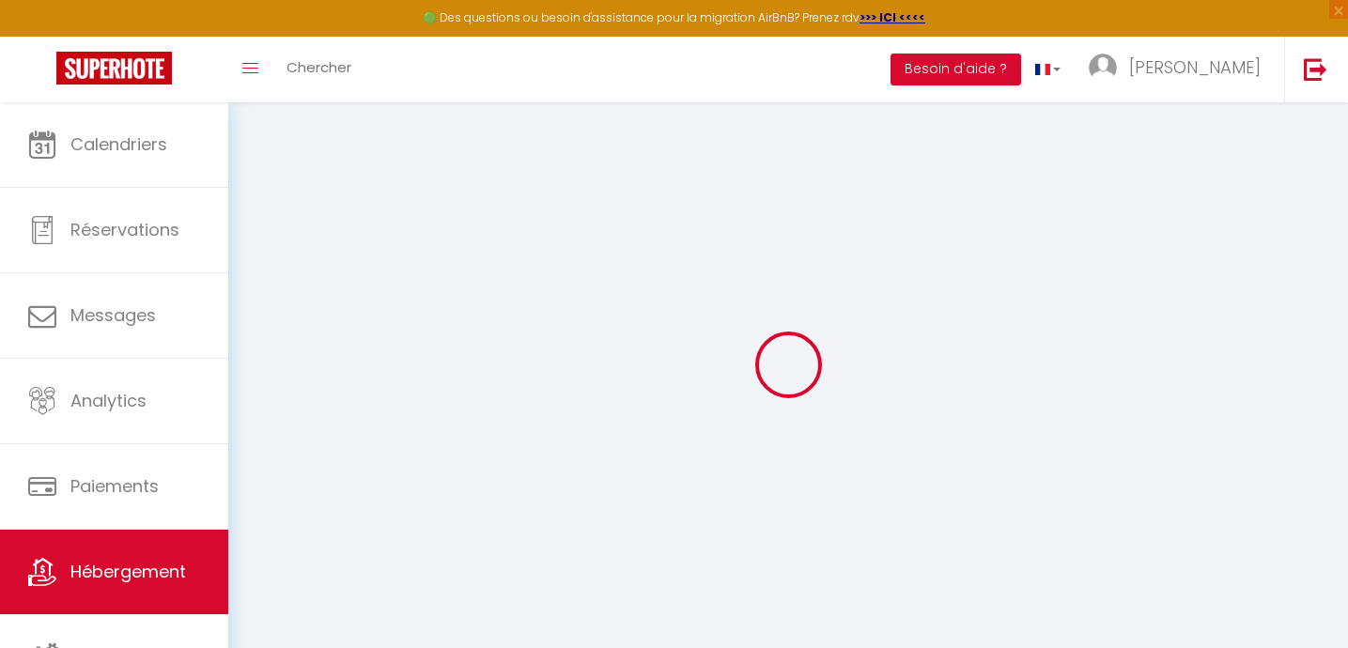
select select
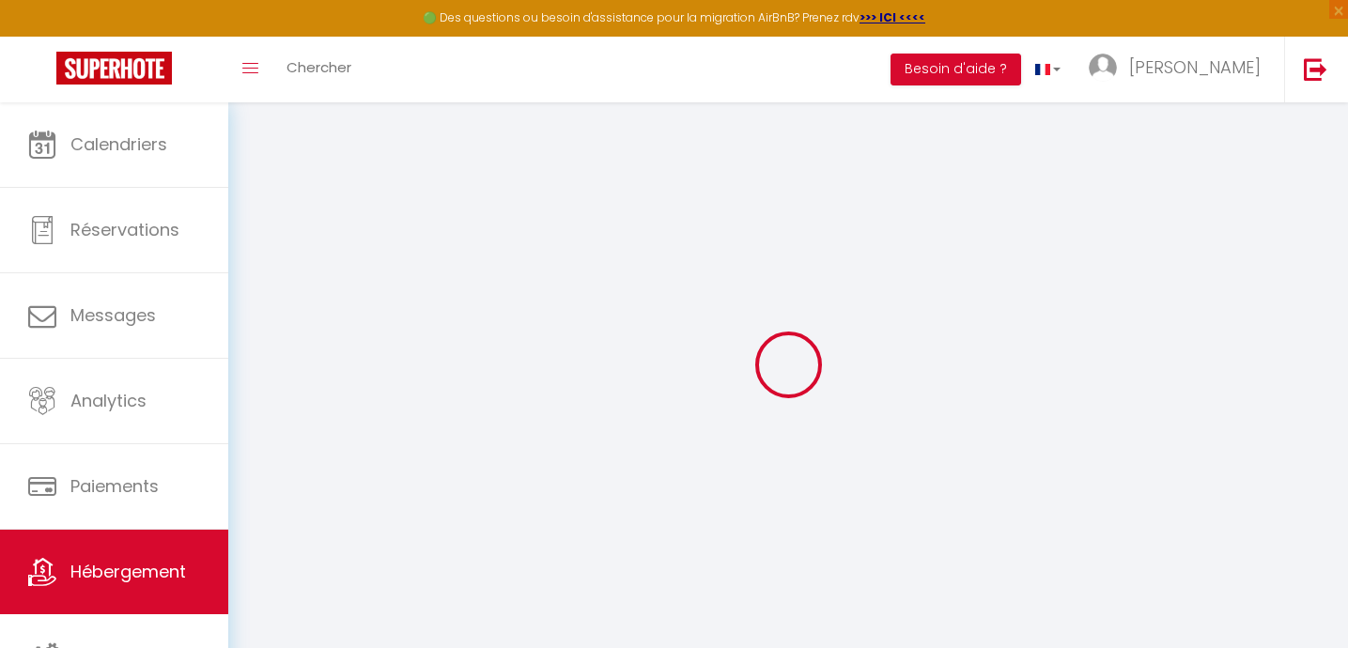
checkbox input "false"
select select
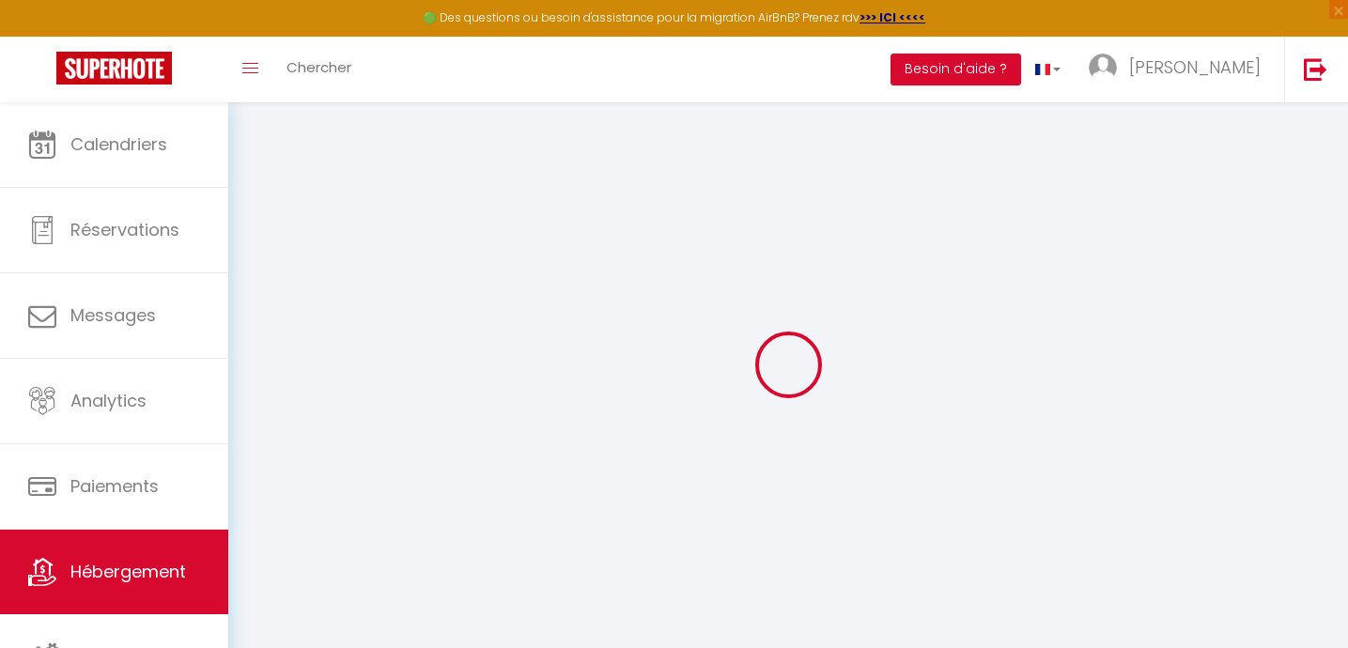
select select
checkbox input "false"
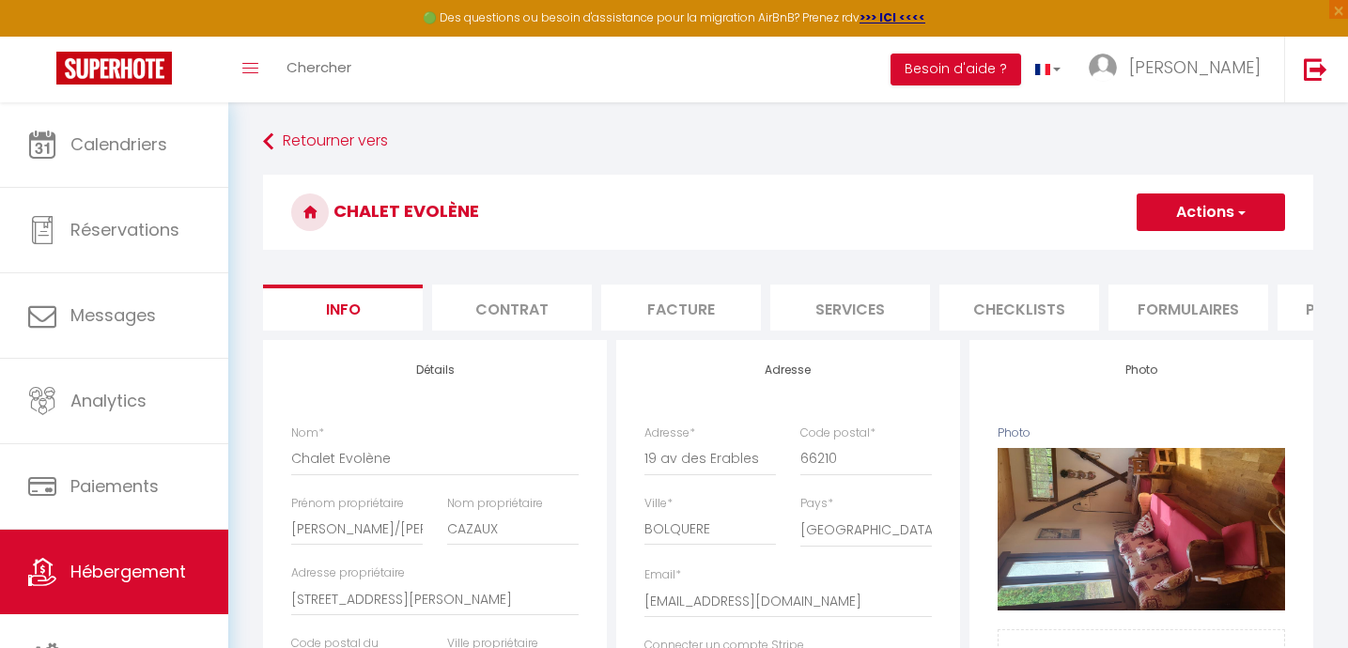
click at [825, 304] on li "Services" at bounding box center [850, 308] width 160 height 46
select select
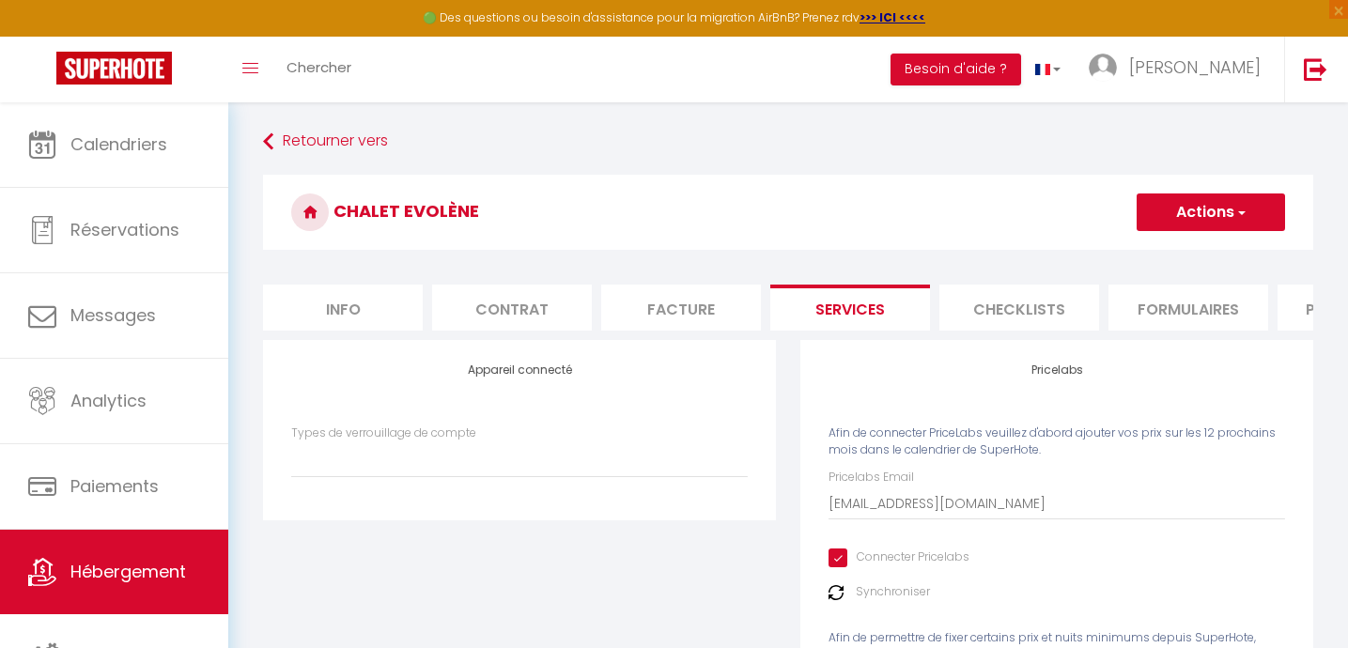
click at [837, 558] on input "Connecter Pricelabs" at bounding box center [899, 558] width 141 height 19
checkbox input "false"
select select
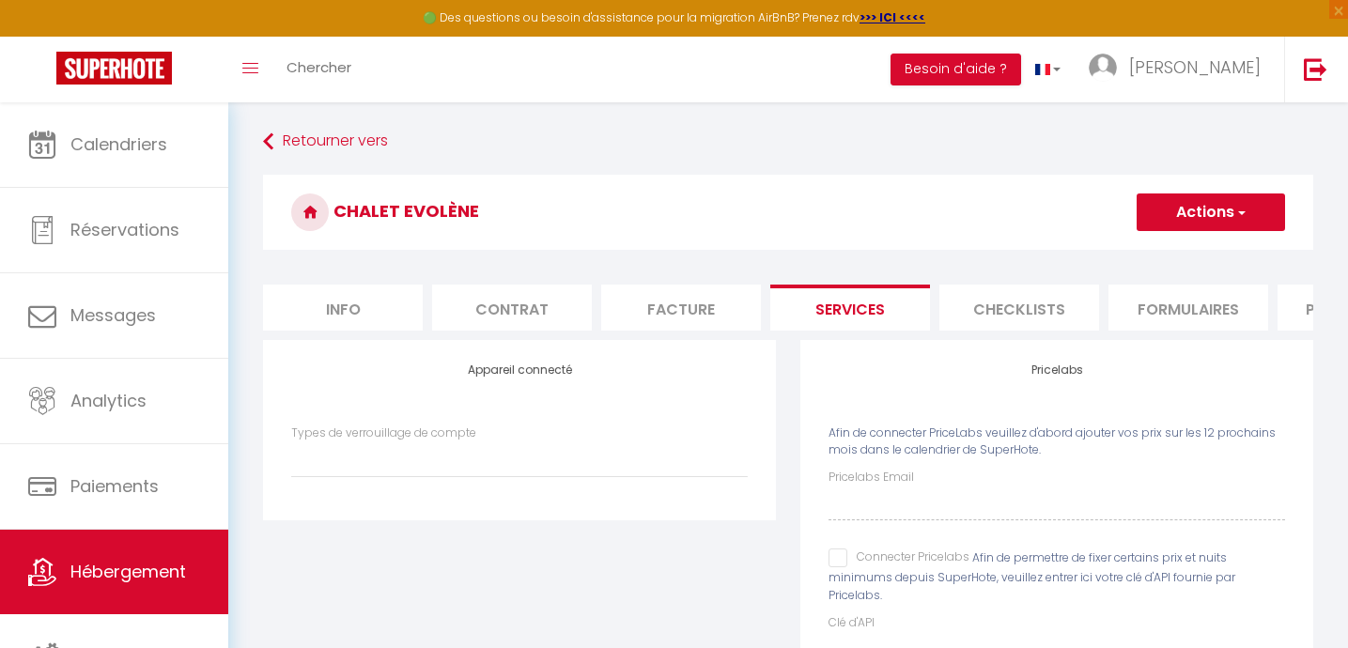
click at [1210, 212] on button "Actions" at bounding box center [1211, 213] width 148 height 38
click at [1202, 261] on link "Enregistrer" at bounding box center [1210, 253] width 148 height 24
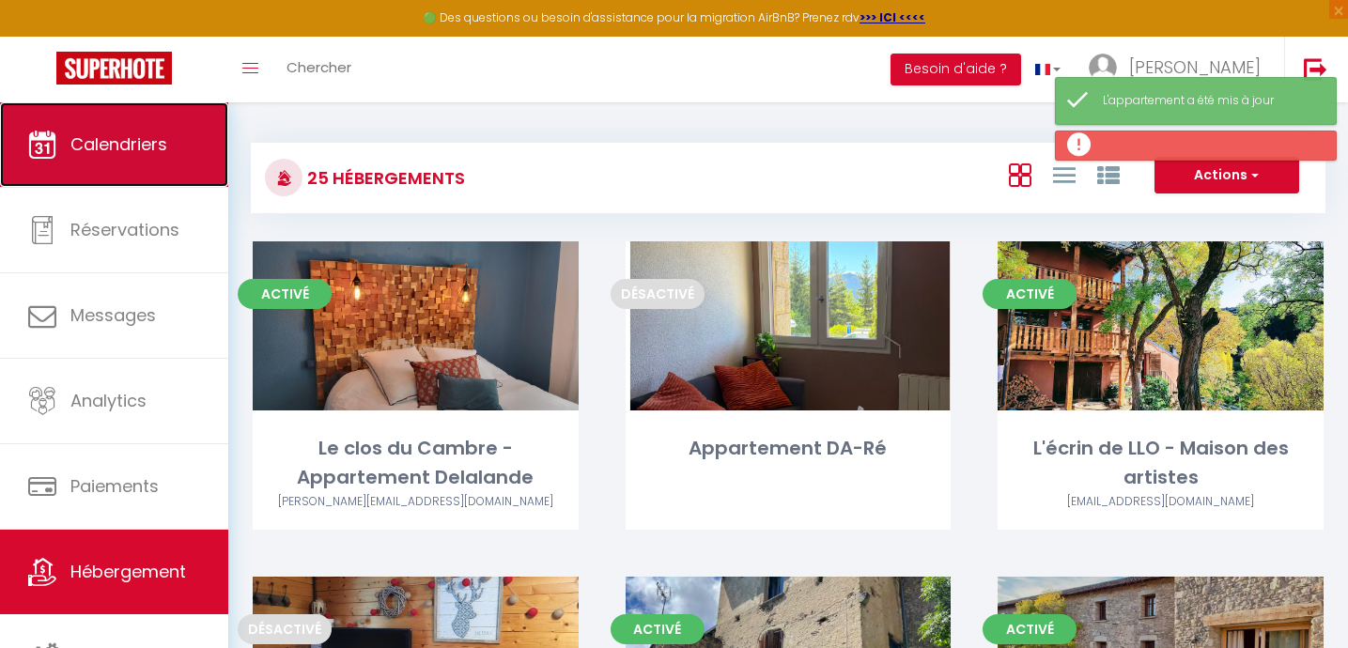
click at [143, 143] on span "Calendriers" at bounding box center [118, 143] width 97 height 23
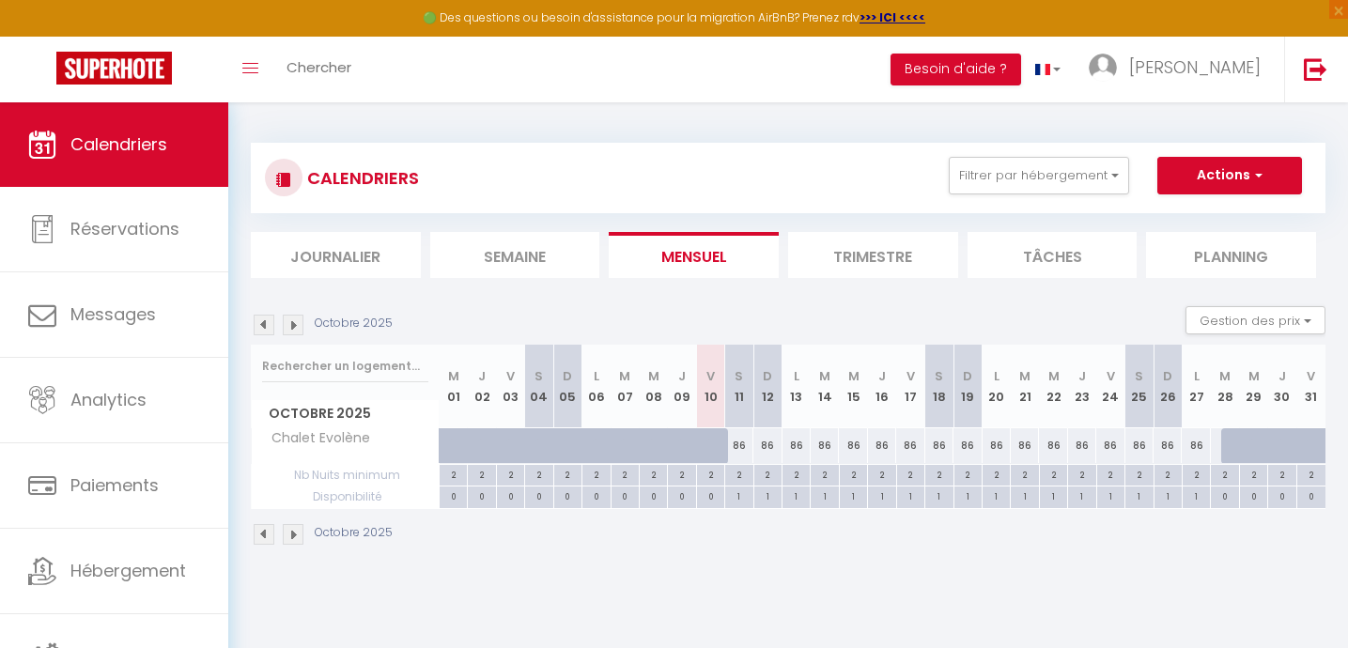
click at [293, 324] on img at bounding box center [293, 325] width 21 height 21
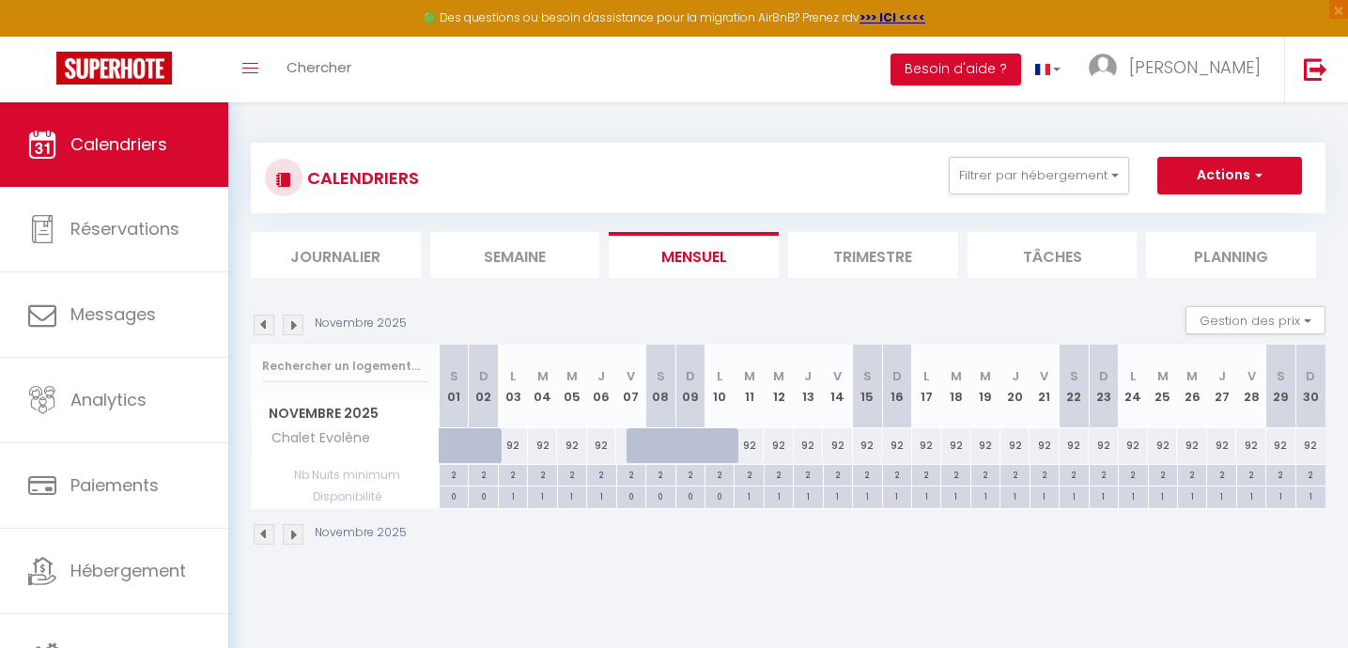
click at [293, 324] on img at bounding box center [293, 325] width 21 height 21
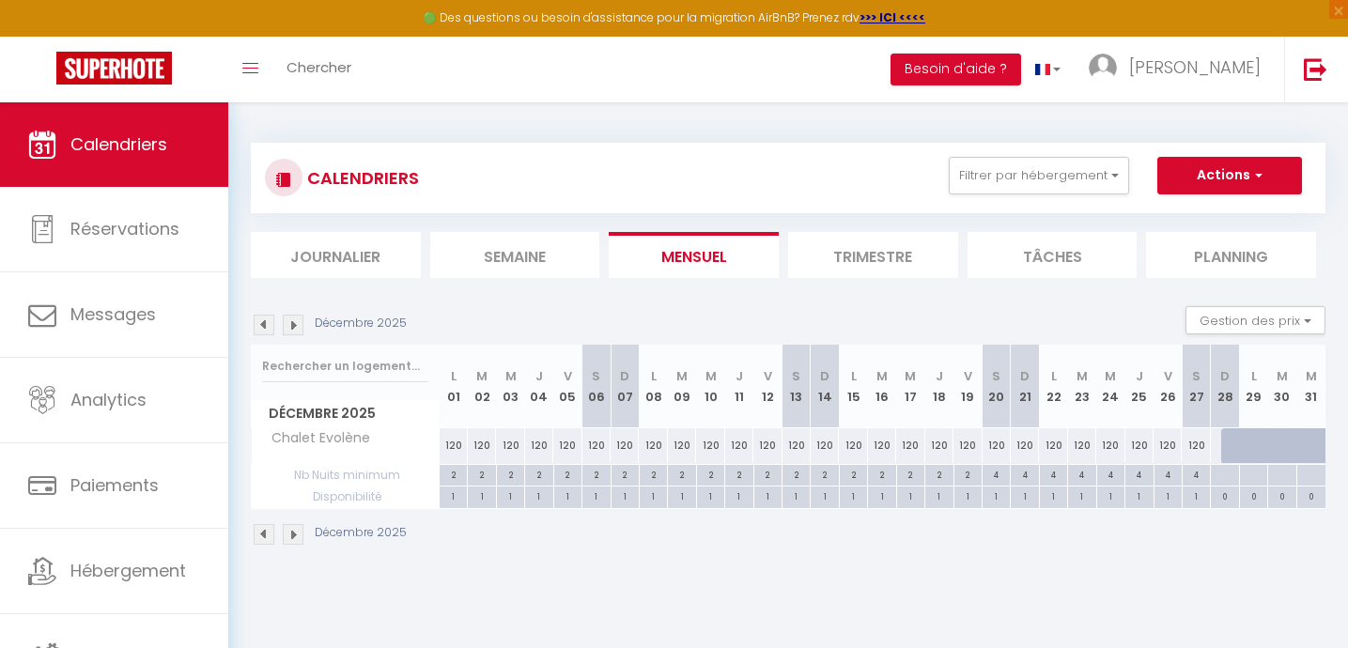
click at [991, 475] on div "4" at bounding box center [996, 474] width 27 height 18
type input "4"
type input "Sam 20 Décembre 2025"
type input "Dim 21 Décembre 2025"
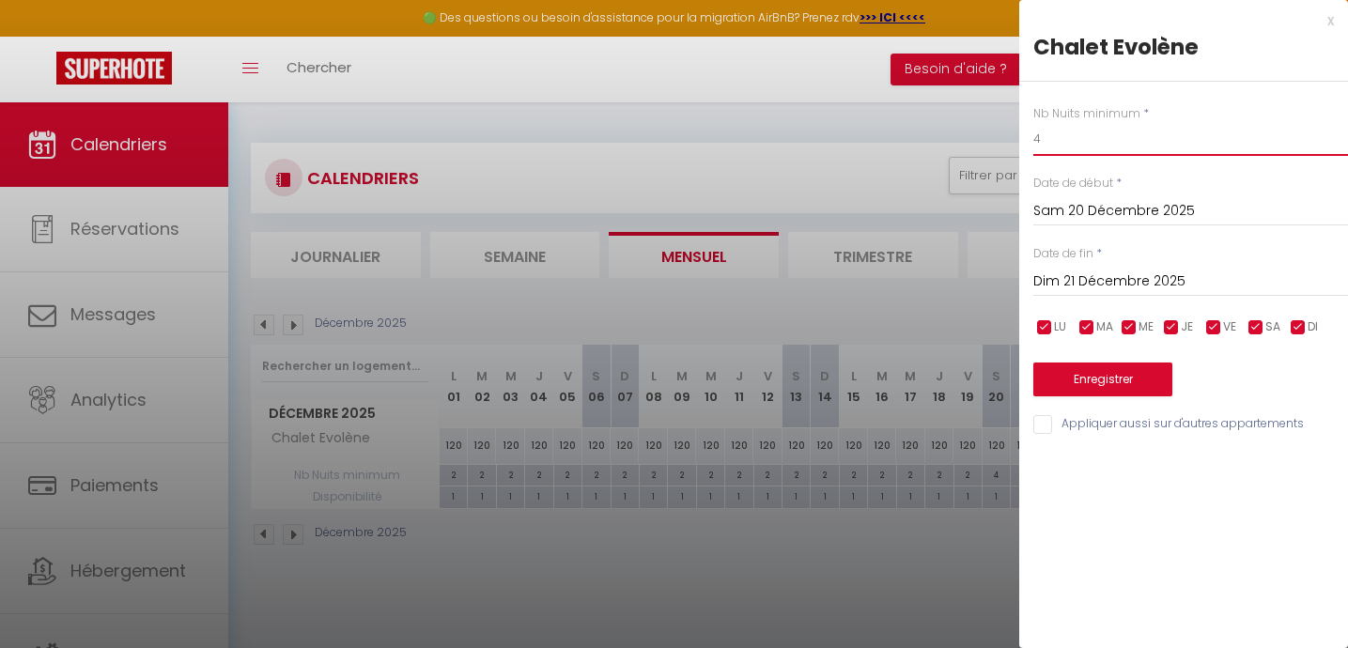
click at [1049, 135] on input "4" at bounding box center [1191, 139] width 315 height 34
type input "5"
click at [1077, 279] on input "Dim 21 Décembre 2025" at bounding box center [1191, 282] width 315 height 24
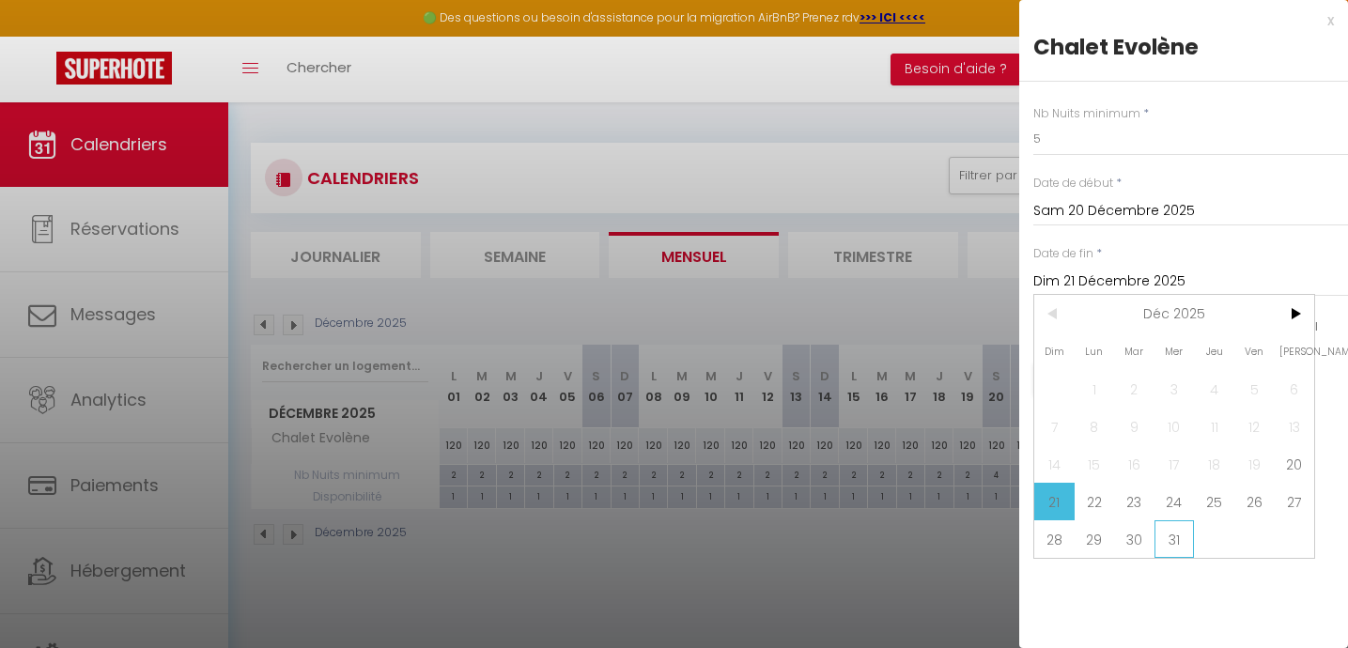
click at [1175, 533] on span "31" at bounding box center [1175, 540] width 40 height 38
type input "Mer 31 Décembre 2025"
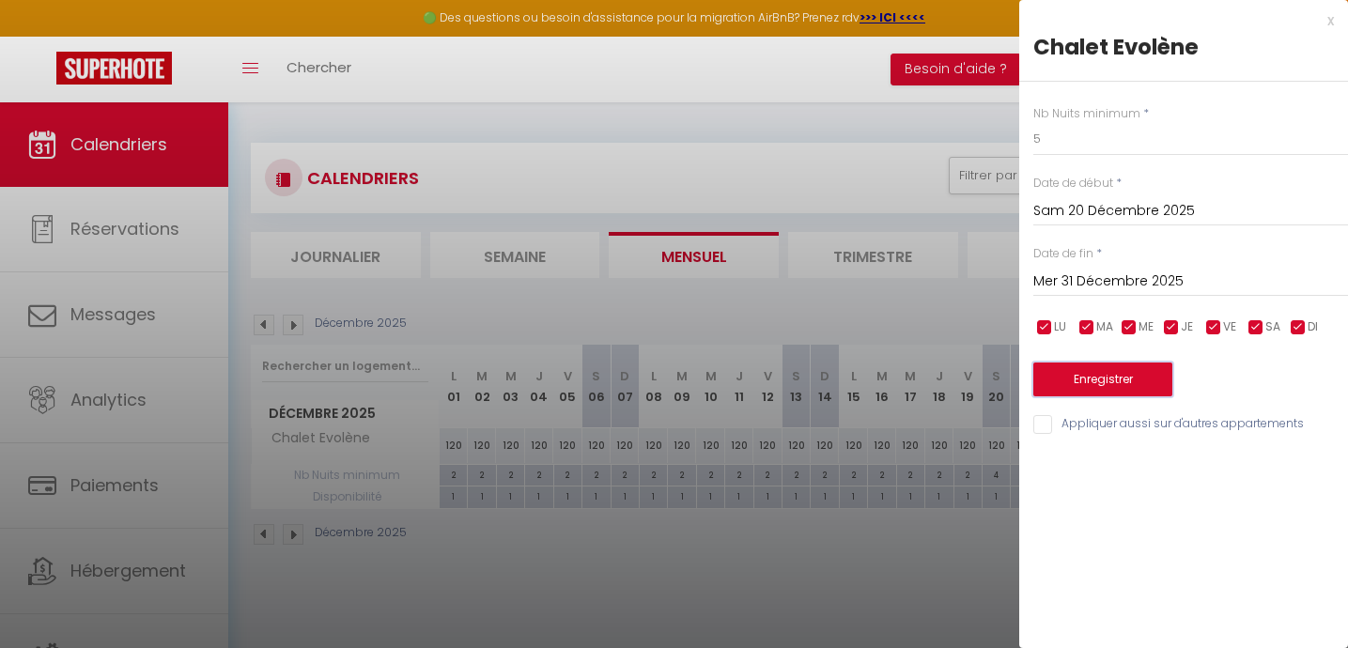
click at [1120, 377] on button "Enregistrer" at bounding box center [1103, 380] width 139 height 34
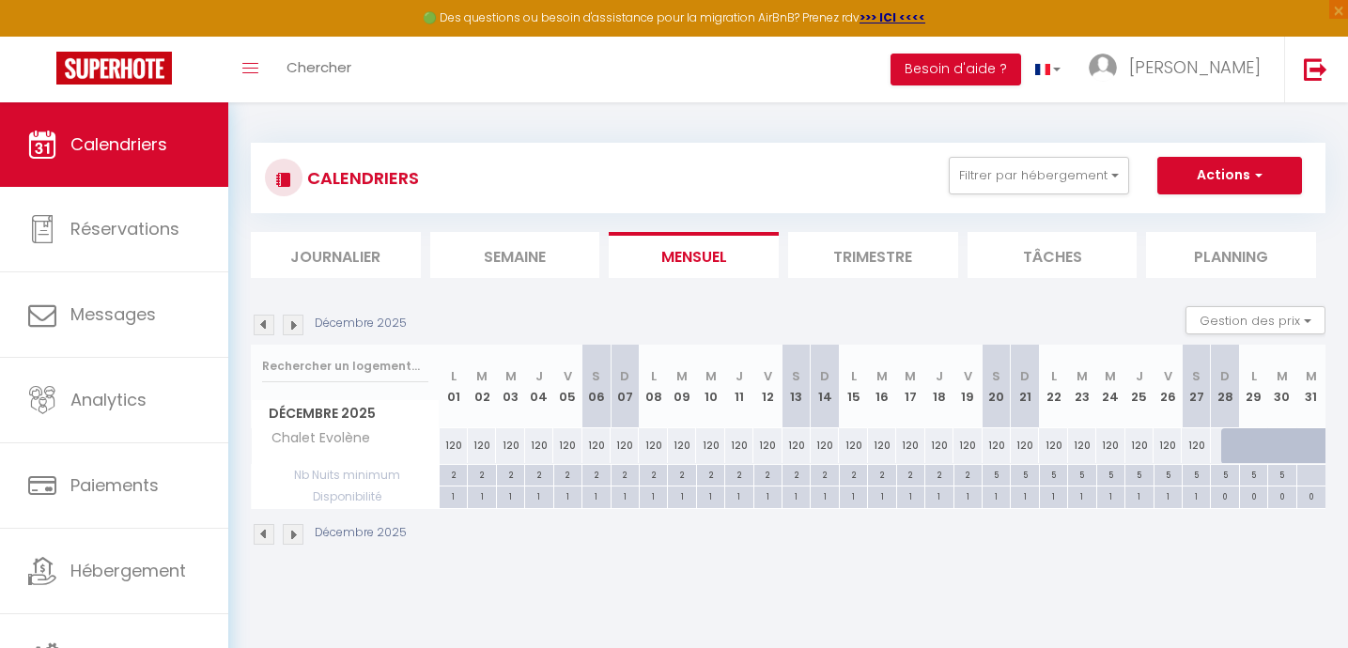
click at [293, 327] on img at bounding box center [293, 325] width 21 height 21
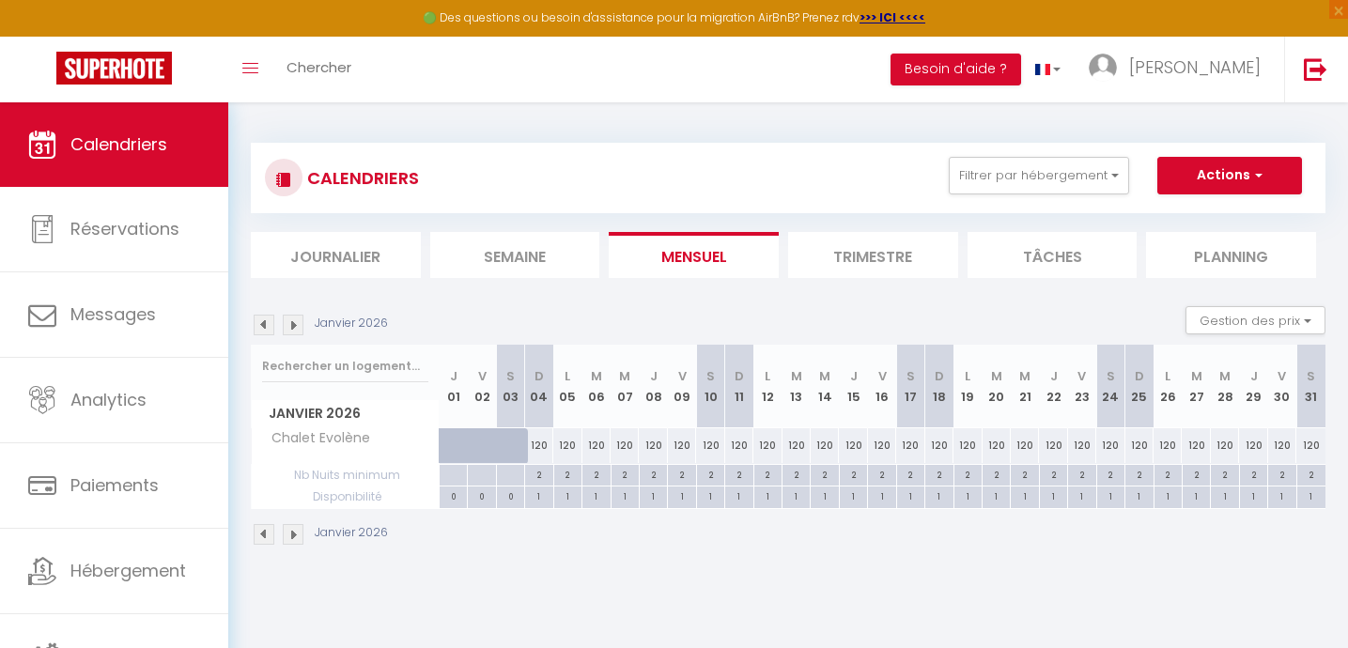
click at [293, 326] on img at bounding box center [293, 325] width 21 height 21
